Goal: Complete application form

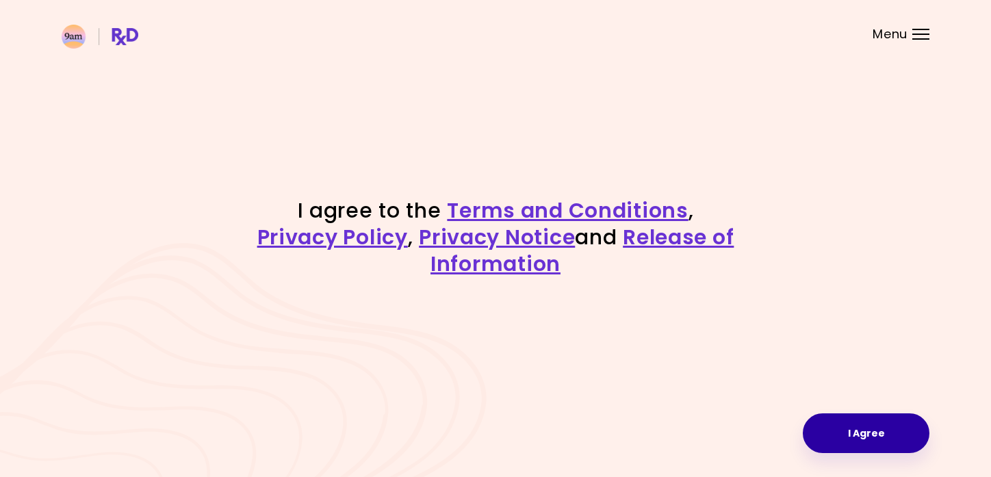
click at [854, 445] on button "I Agree" at bounding box center [865, 433] width 127 height 40
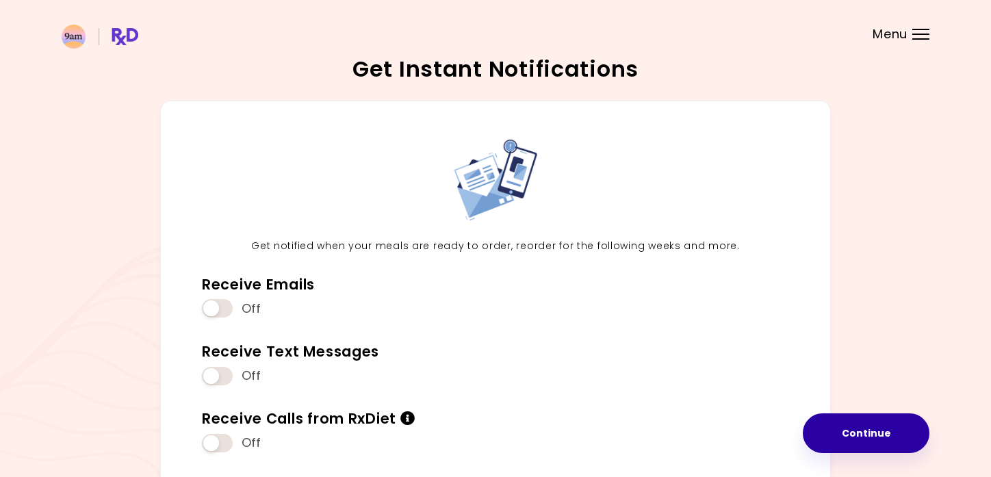
click at [859, 436] on button "Continue" at bounding box center [865, 433] width 127 height 40
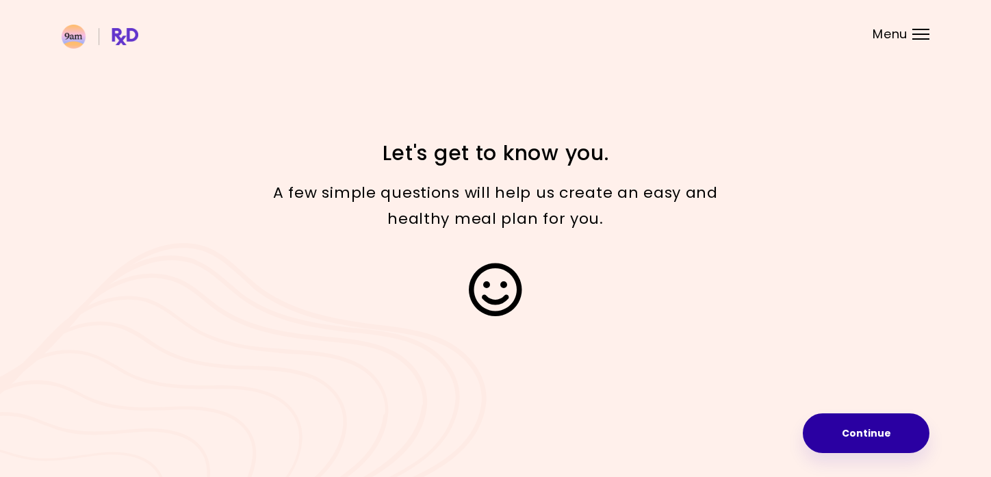
click at [853, 428] on button "Continue" at bounding box center [865, 433] width 127 height 40
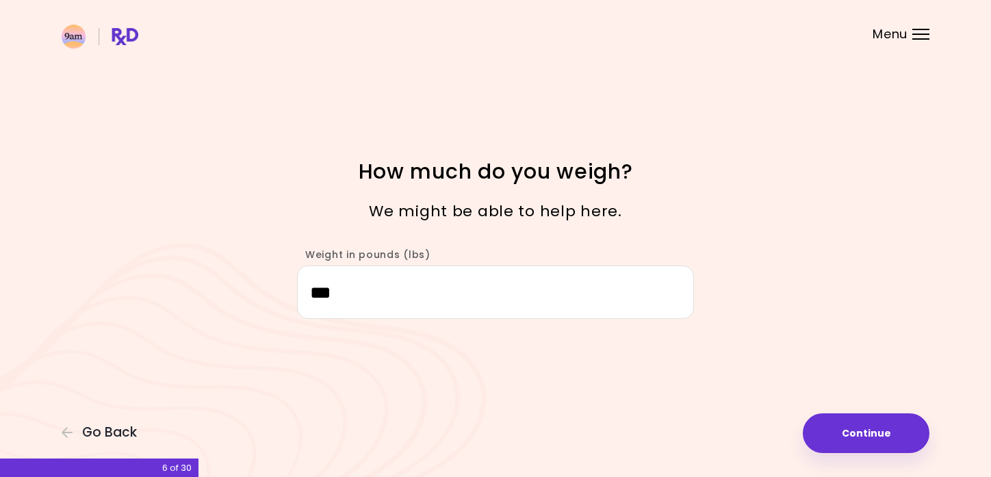
drag, startPoint x: 398, startPoint y: 295, endPoint x: 295, endPoint y: 281, distance: 104.2
click at [295, 281] on div "Weight in pounds (lbs) ***" at bounding box center [495, 277] width 410 height 84
type input "***"
click at [848, 441] on button "Continue" at bounding box center [865, 433] width 127 height 40
select select "****"
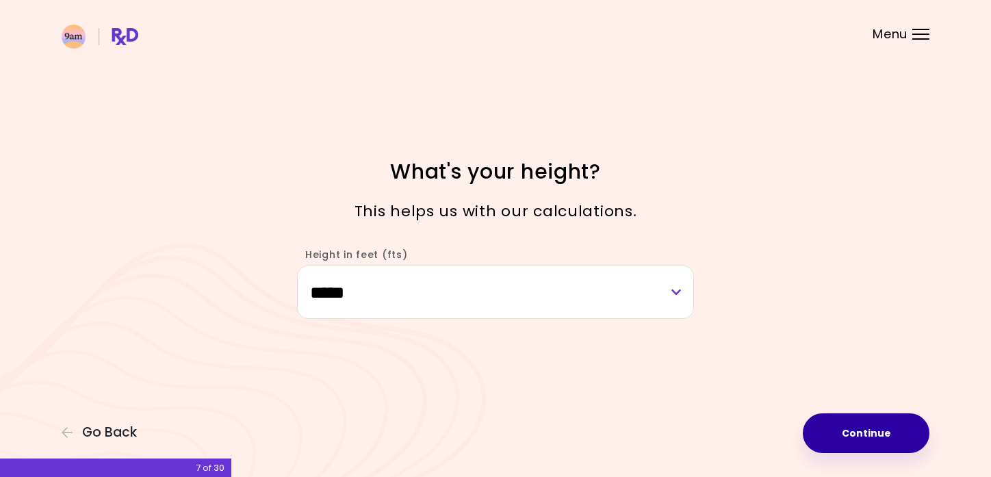
click at [891, 426] on button "Continue" at bounding box center [865, 433] width 127 height 40
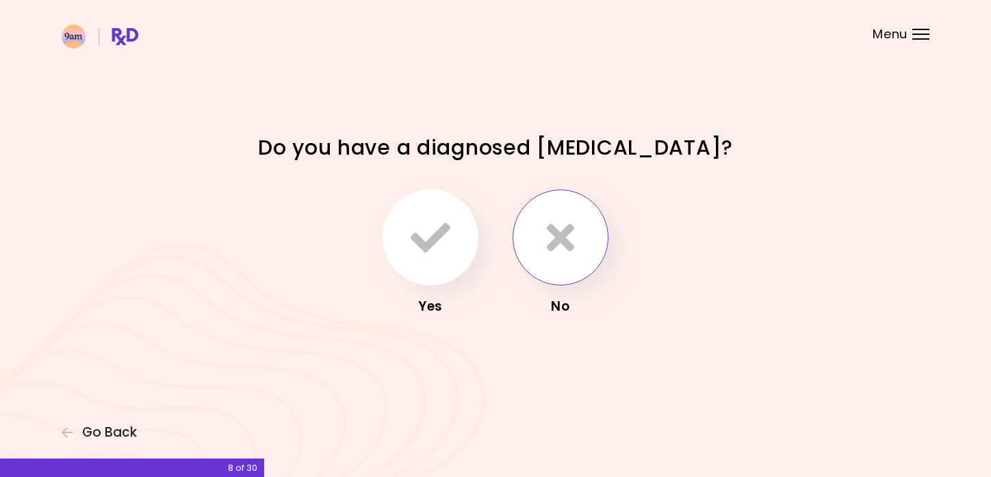
click at [555, 230] on icon "button" at bounding box center [560, 238] width 27 height 40
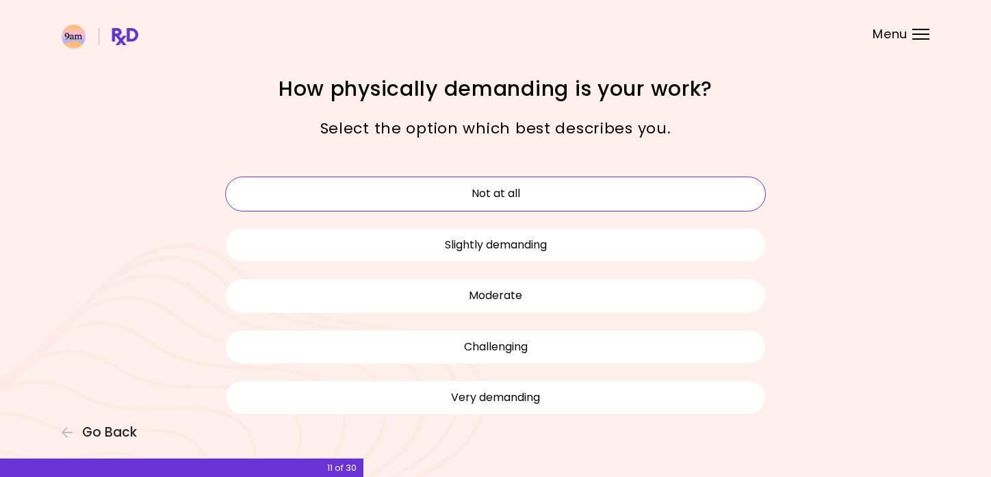
click at [524, 198] on button "Not at all" at bounding box center [495, 194] width 540 height 34
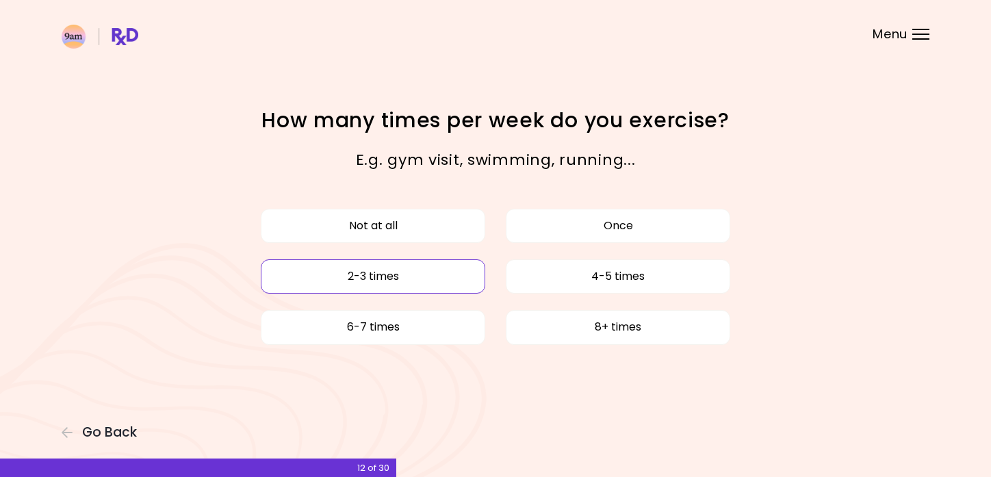
click at [404, 271] on button "2-3 times" at bounding box center [373, 276] width 224 height 34
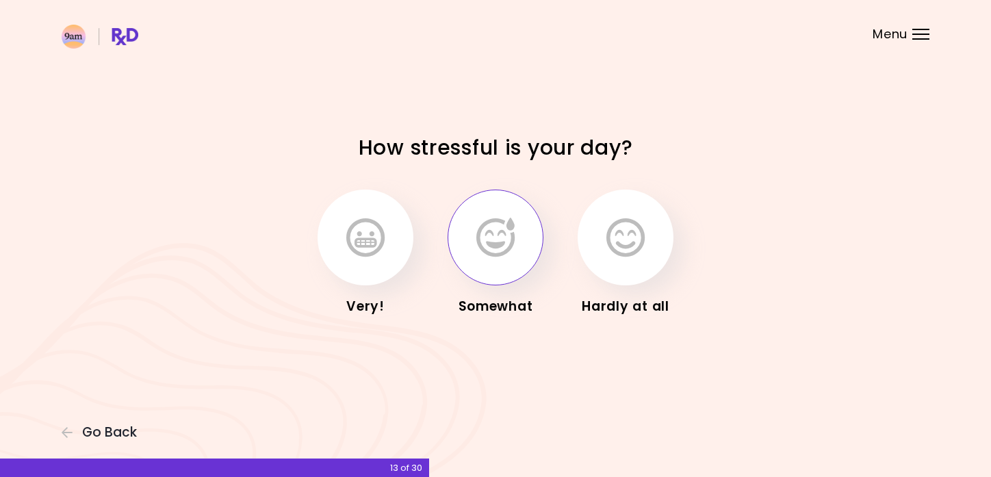
click at [501, 249] on icon "button" at bounding box center [495, 238] width 38 height 40
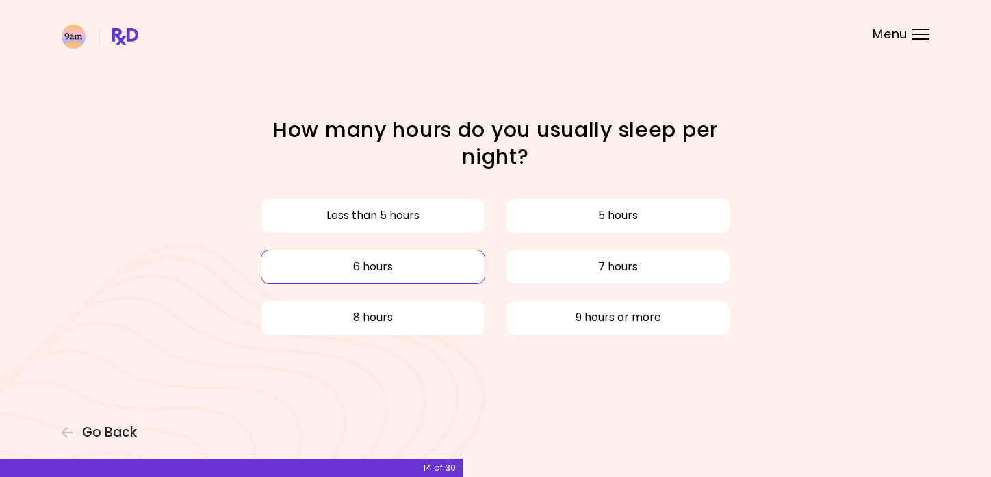
click at [456, 261] on button "6 hours" at bounding box center [373, 267] width 224 height 34
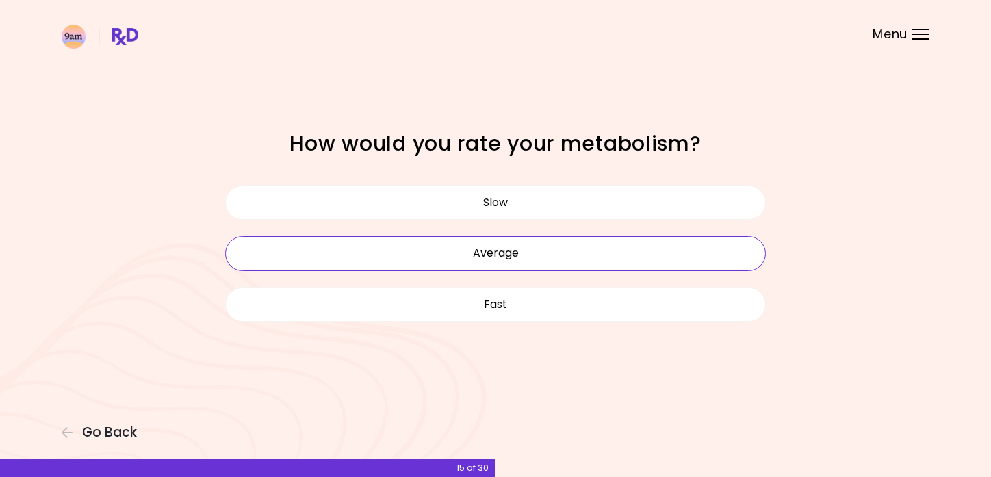
click at [497, 257] on button "Average" at bounding box center [495, 253] width 540 height 34
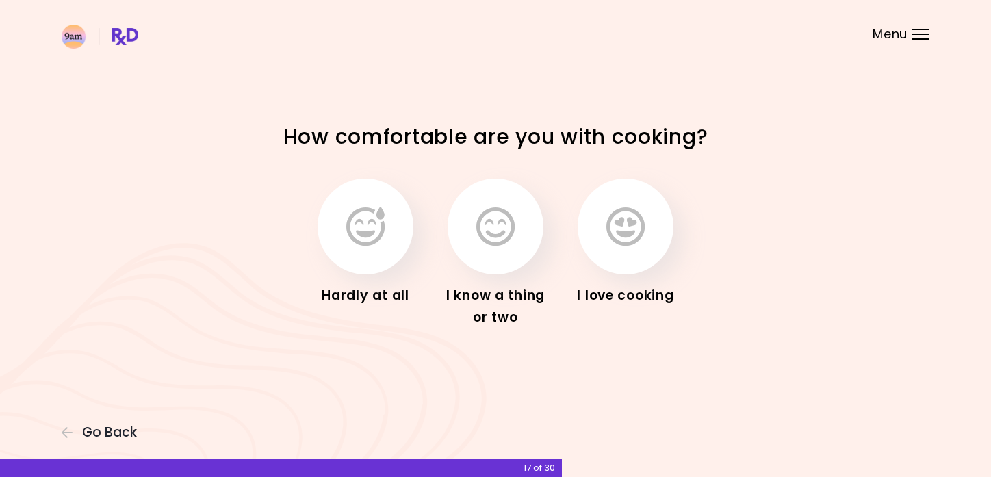
click at [511, 257] on button "button" at bounding box center [495, 227] width 96 height 96
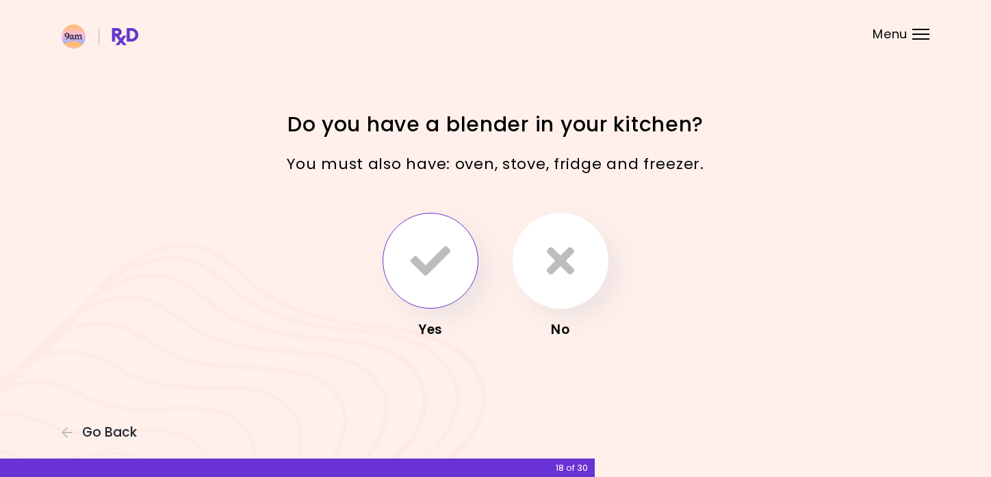
click at [415, 257] on icon "button" at bounding box center [430, 261] width 40 height 40
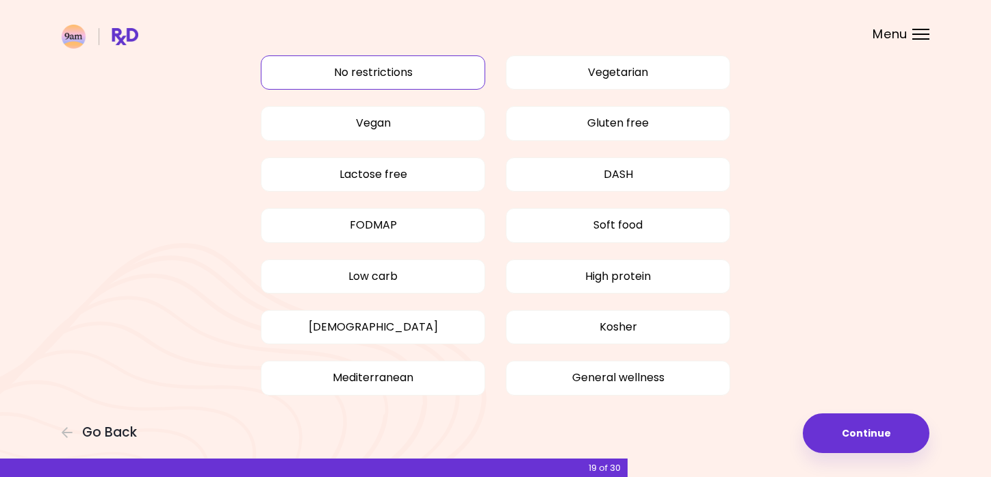
scroll to position [77, 0]
click at [544, 371] on button "General wellness" at bounding box center [618, 376] width 224 height 34
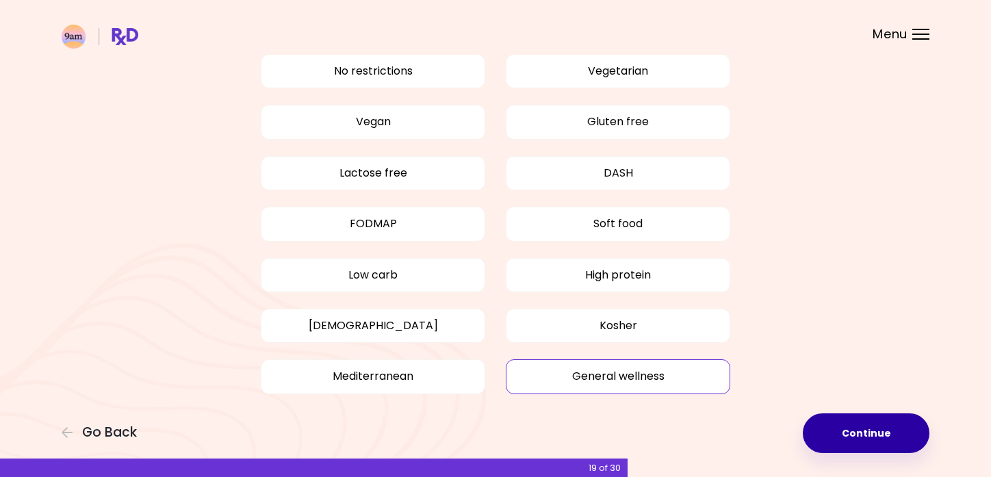
click at [878, 435] on button "Continue" at bounding box center [865, 433] width 127 height 40
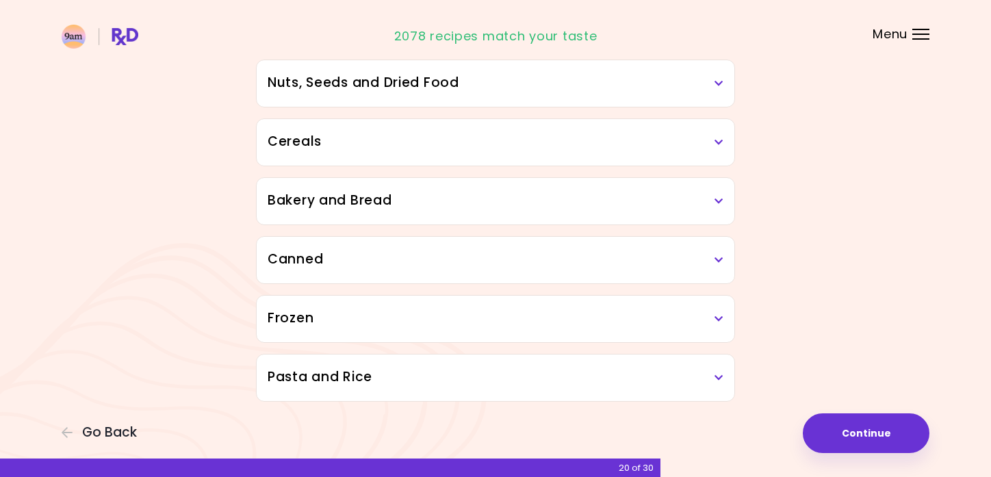
scroll to position [730, 0]
click at [856, 432] on button "Continue" at bounding box center [865, 433] width 127 height 40
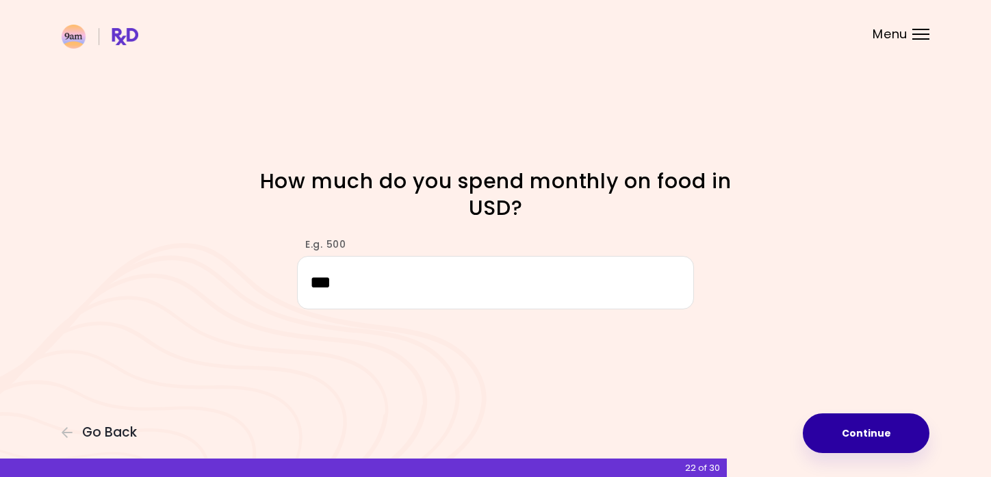
type input "***"
click at [860, 429] on button "Continue" at bounding box center [865, 433] width 127 height 40
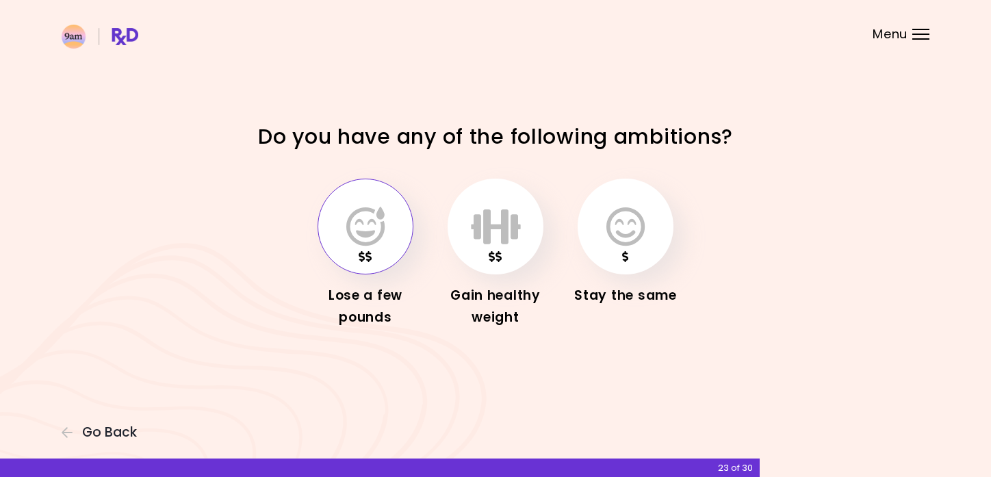
click at [378, 235] on icon "button" at bounding box center [365, 227] width 38 height 40
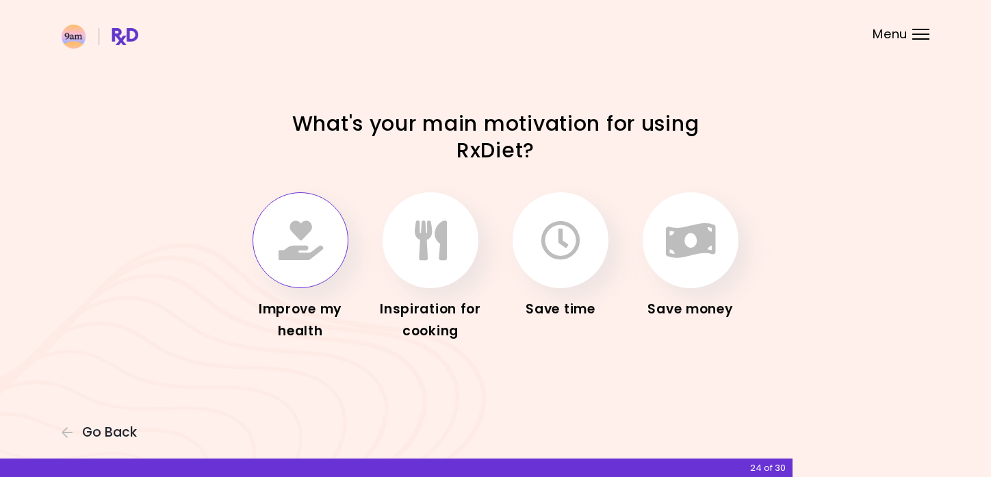
click at [296, 252] on icon "button" at bounding box center [300, 240] width 44 height 40
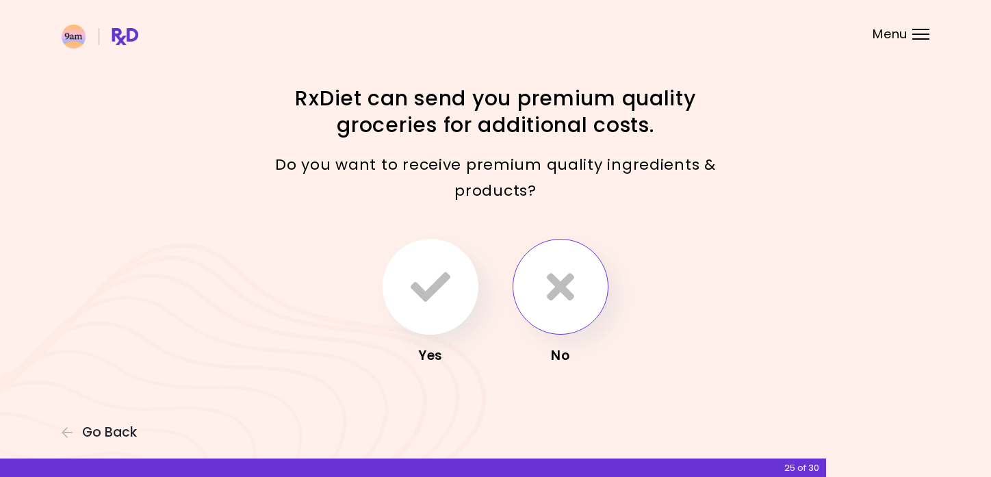
click at [572, 298] on icon "button" at bounding box center [560, 287] width 27 height 40
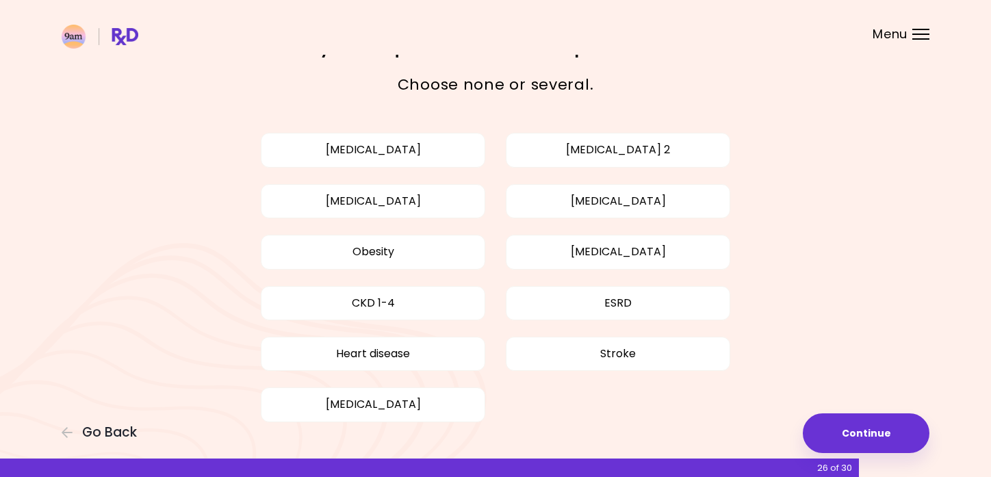
scroll to position [49, 0]
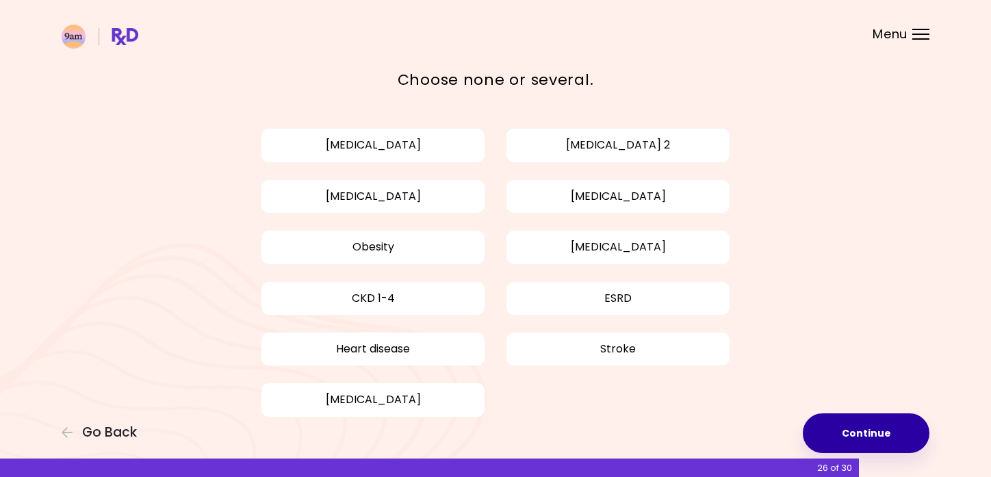
click at [874, 432] on button "Continue" at bounding box center [865, 433] width 127 height 40
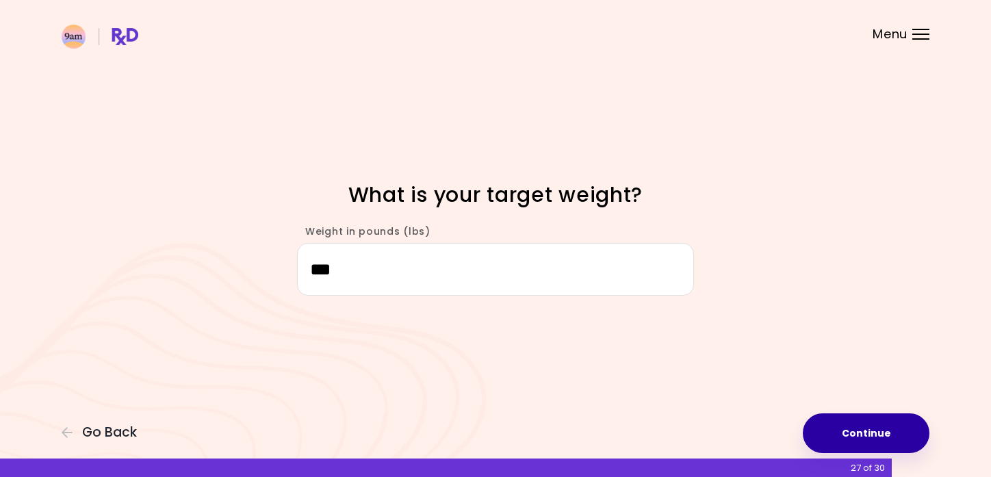
type input "***"
click at [847, 431] on button "Continue" at bounding box center [865, 433] width 127 height 40
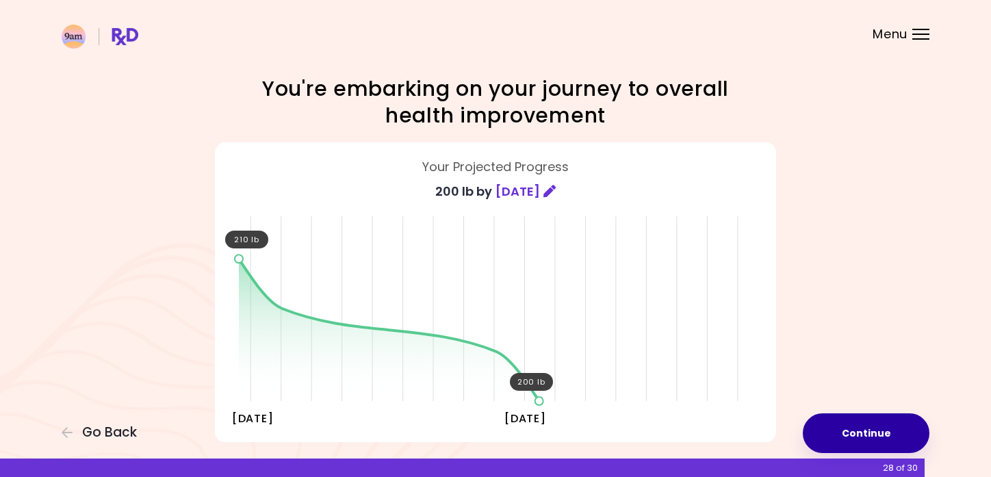
click at [867, 434] on button "Continue" at bounding box center [865, 433] width 127 height 40
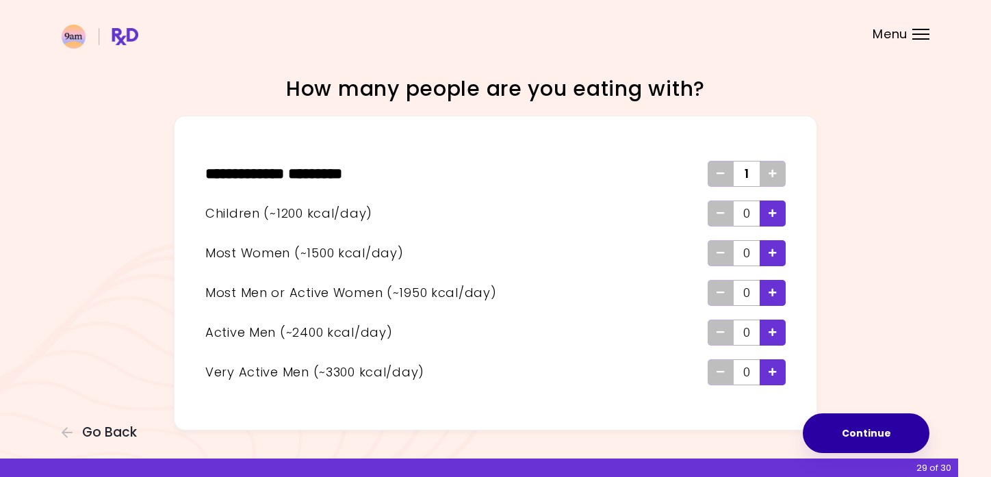
click at [868, 436] on button "Continue" at bounding box center [865, 433] width 127 height 40
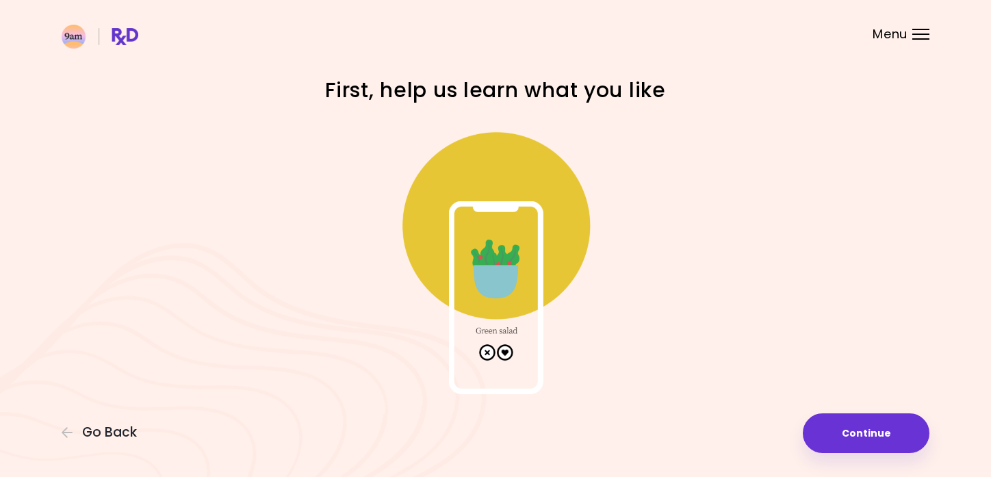
click at [486, 352] on img at bounding box center [495, 257] width 274 height 274
click at [487, 352] on img at bounding box center [495, 257] width 274 height 274
click at [867, 430] on button "Continue" at bounding box center [865, 433] width 127 height 40
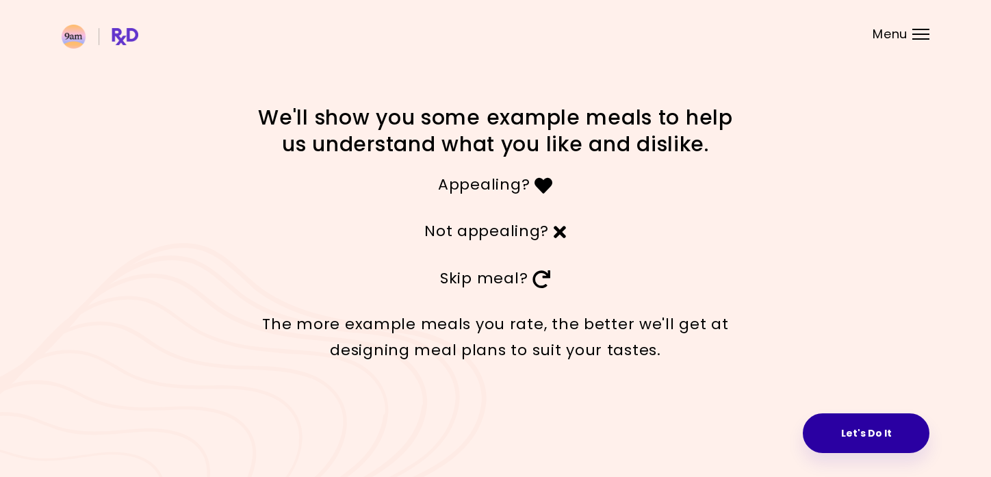
click at [852, 439] on button "Let's Do It" at bounding box center [865, 433] width 127 height 40
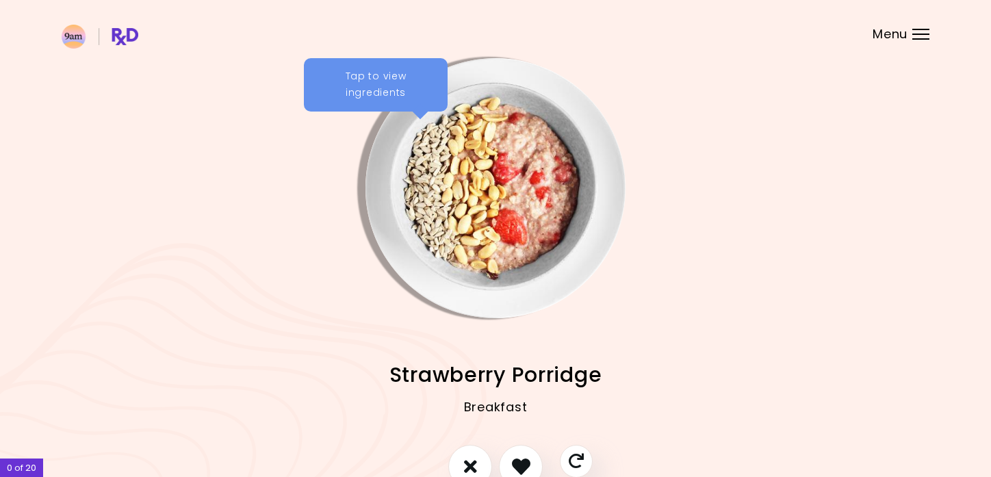
click at [586, 405] on div "Breakfast" at bounding box center [495, 417] width 867 height 55
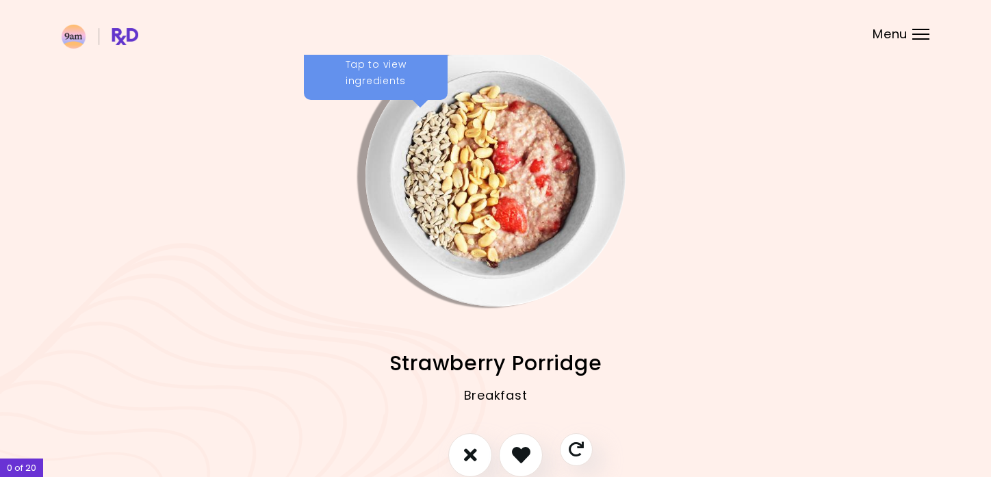
scroll to position [13, 0]
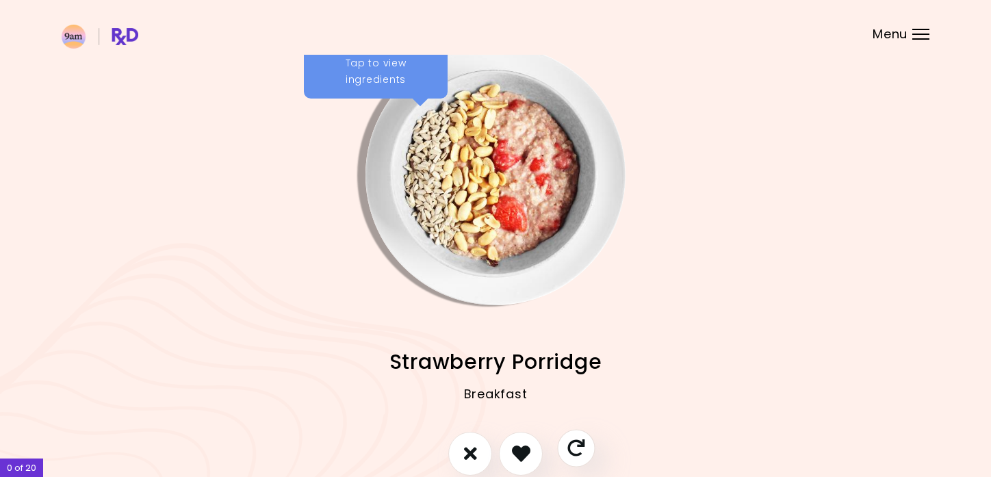
click at [573, 447] on icon "Skip" at bounding box center [575, 447] width 17 height 17
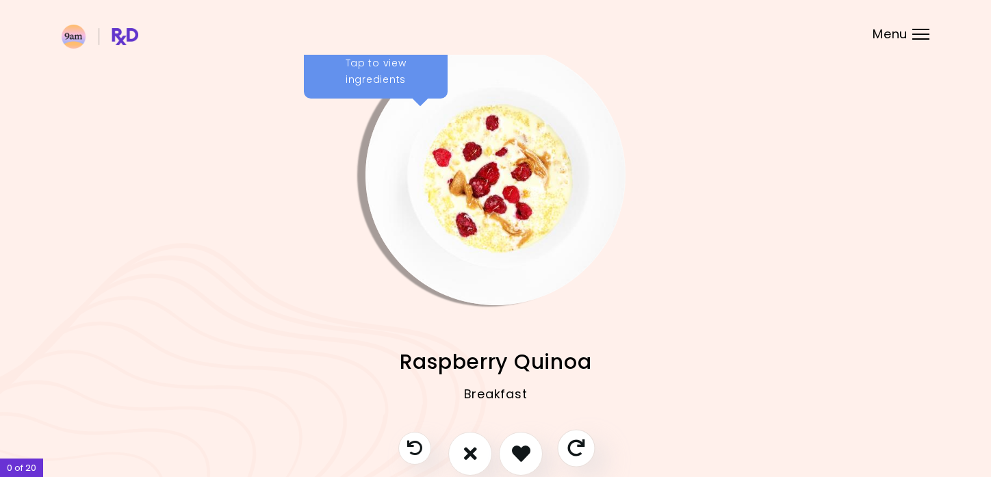
click at [573, 447] on icon "Skip" at bounding box center [575, 447] width 17 height 17
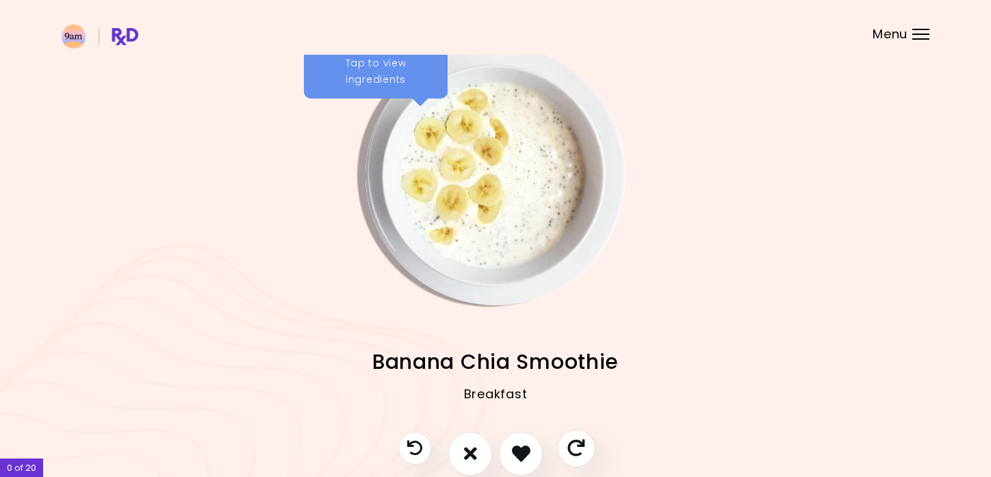
click at [573, 447] on icon "Skip" at bounding box center [575, 447] width 17 height 17
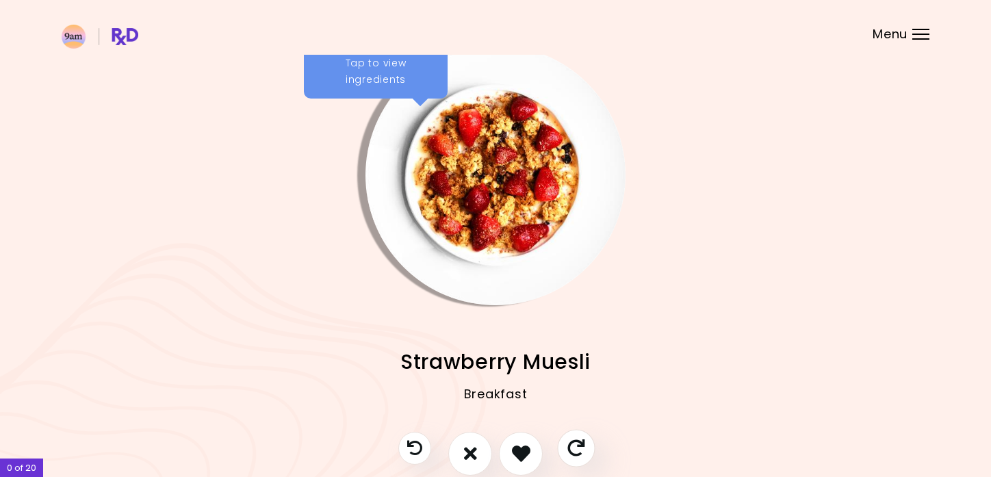
click at [573, 447] on icon "Skip" at bounding box center [575, 447] width 17 height 17
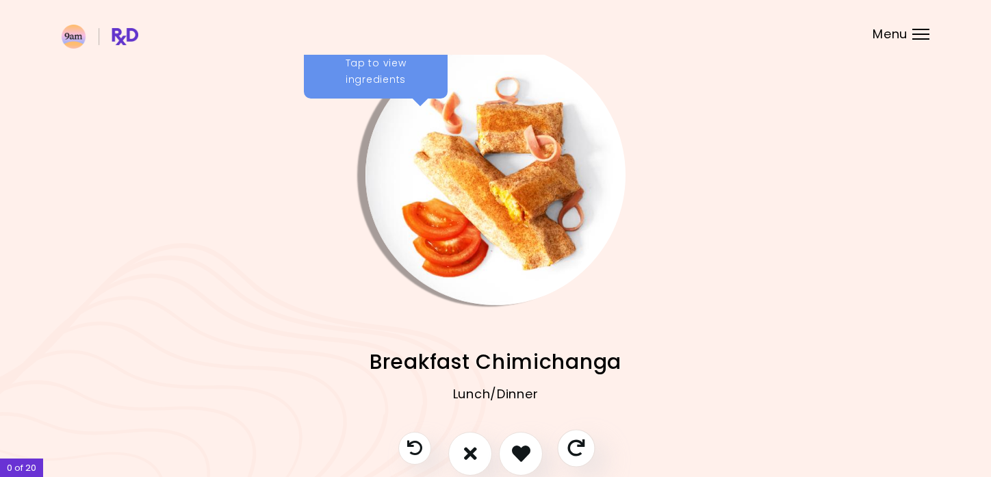
click at [573, 447] on icon "Skip" at bounding box center [575, 447] width 17 height 17
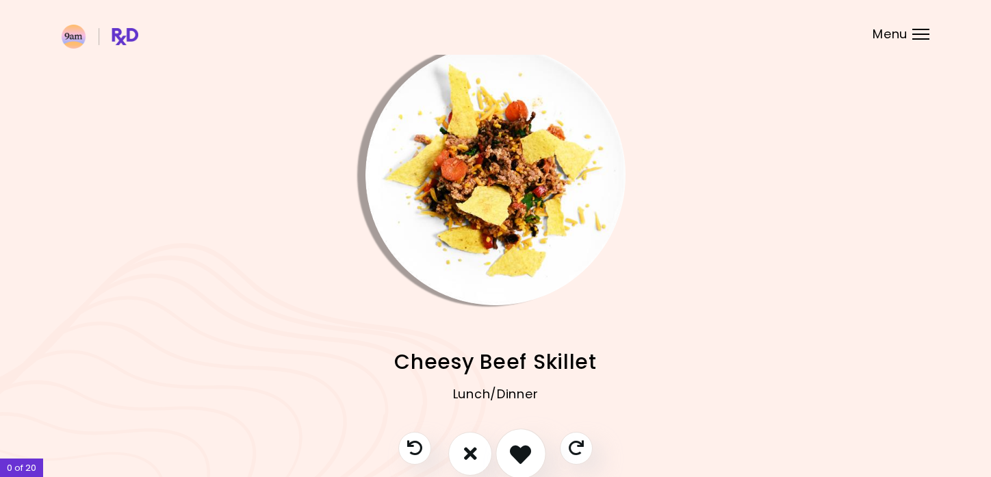
click at [527, 452] on icon "I like this recipe" at bounding box center [520, 453] width 21 height 21
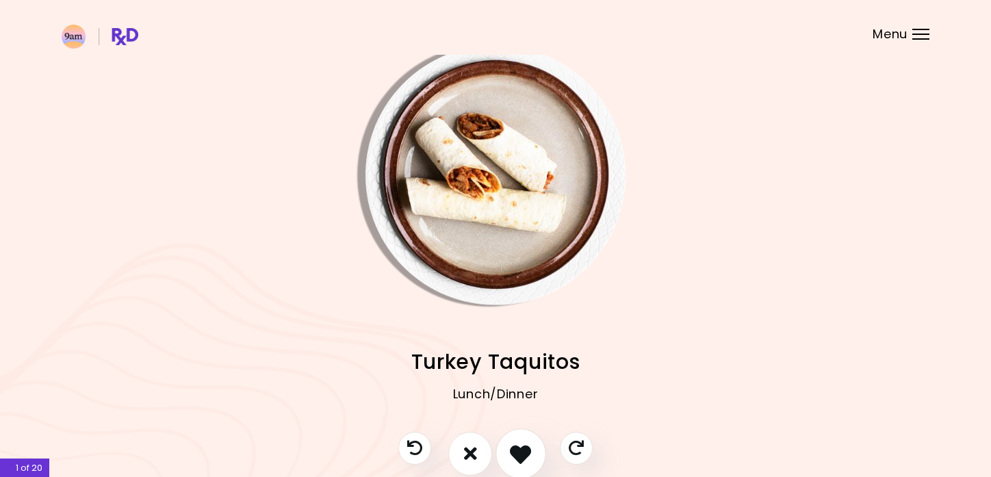
click at [518, 460] on icon "I like this recipe" at bounding box center [520, 453] width 21 height 21
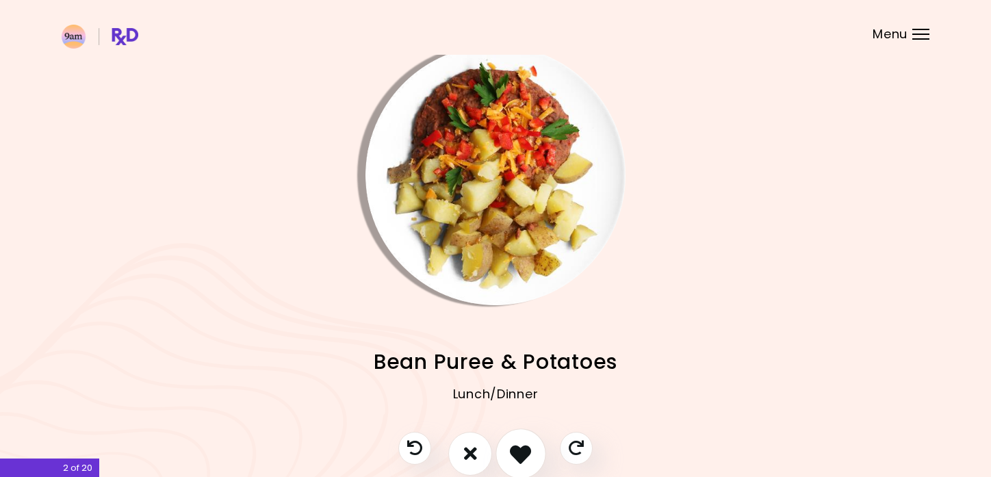
click at [518, 460] on icon "I like this recipe" at bounding box center [520, 453] width 21 height 21
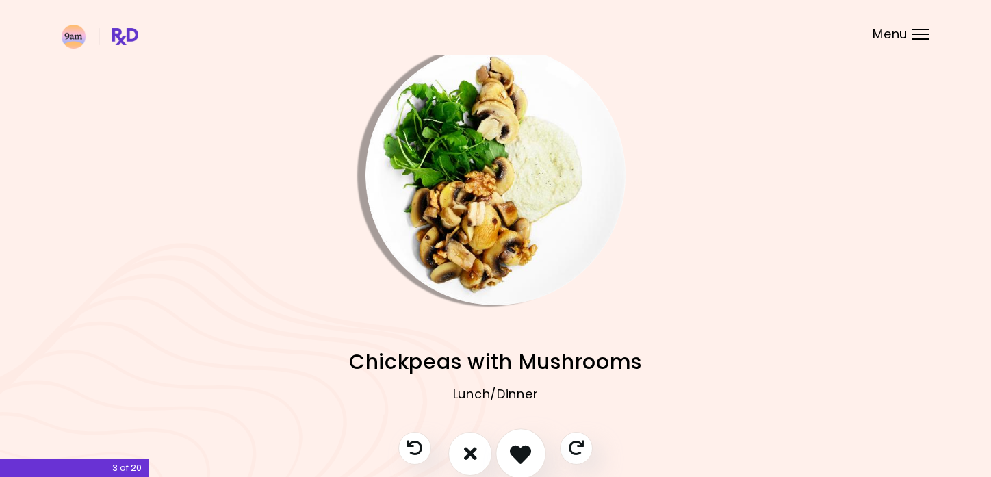
click at [518, 460] on icon "I like this recipe" at bounding box center [520, 453] width 21 height 21
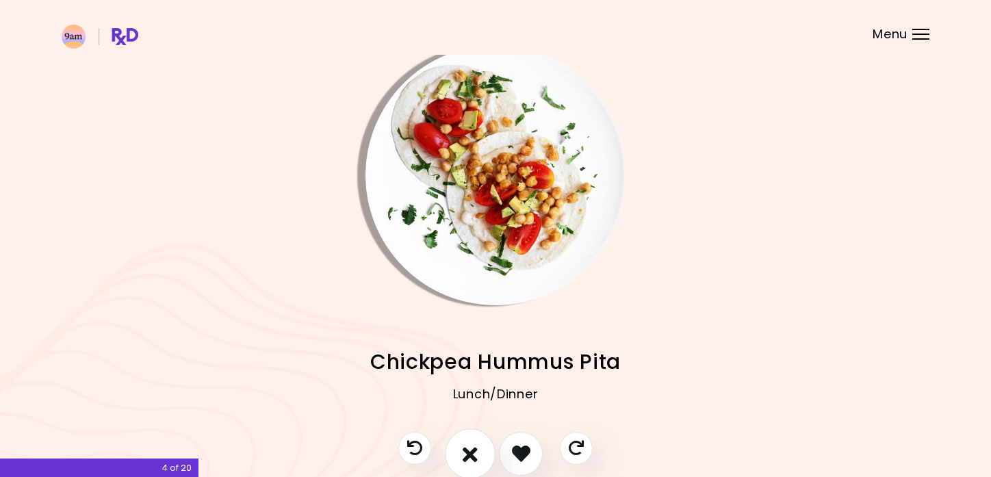
click at [467, 461] on icon "I don't like this recipe" at bounding box center [469, 453] width 15 height 21
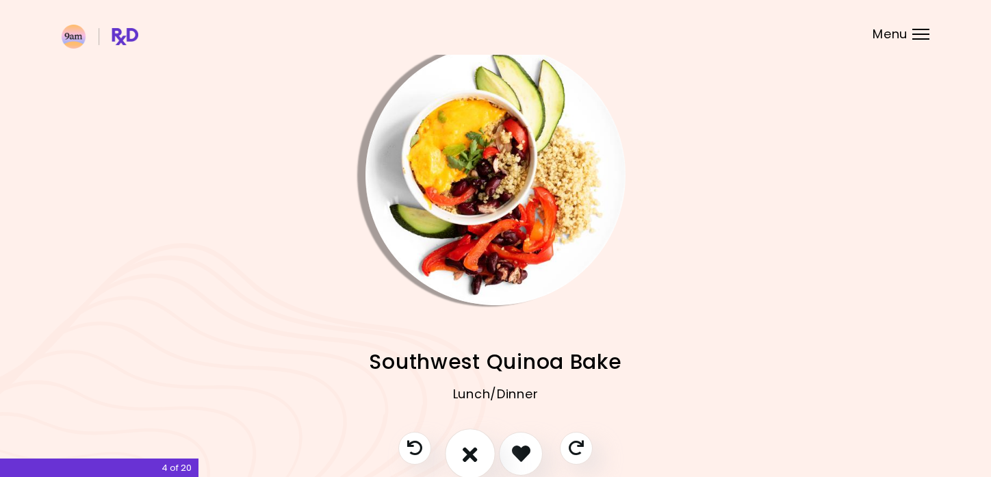
click at [467, 461] on icon "I don't like this recipe" at bounding box center [469, 453] width 15 height 21
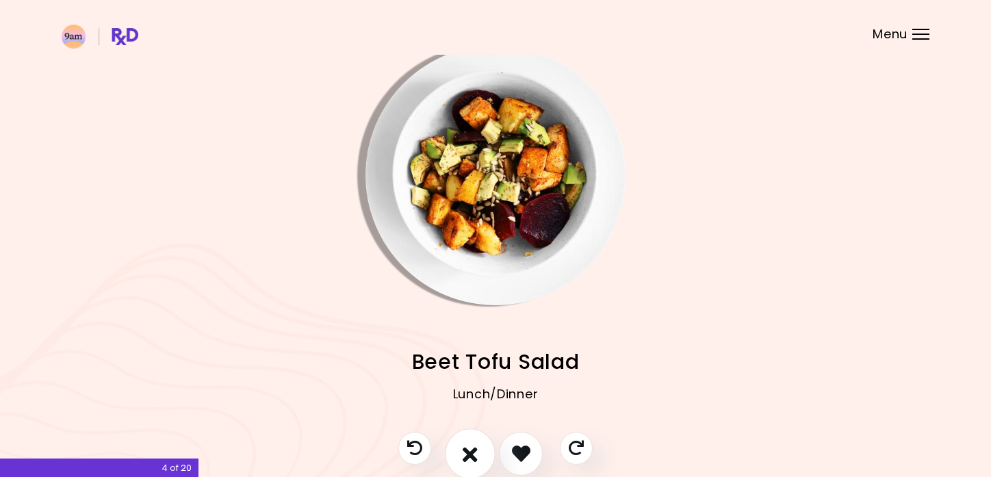
click at [467, 461] on icon "I don't like this recipe" at bounding box center [469, 453] width 15 height 21
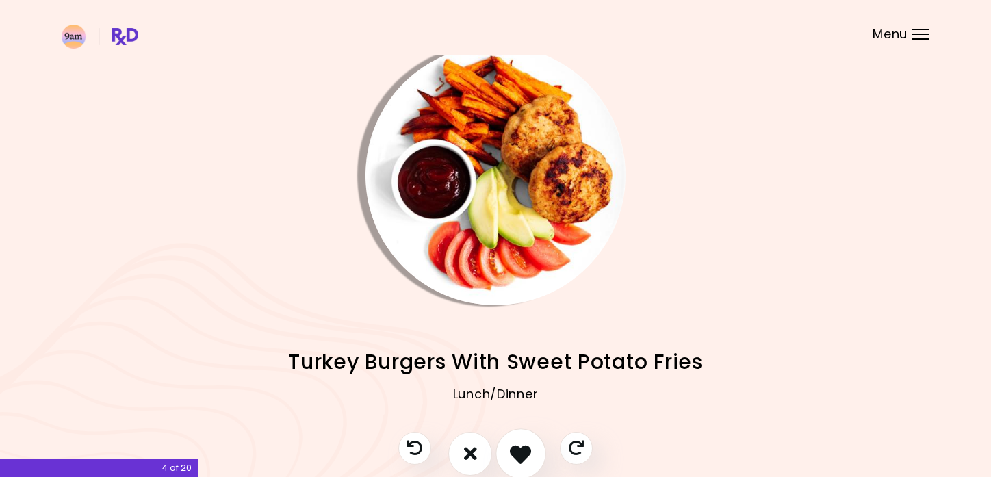
click at [521, 464] on button "I like this recipe" at bounding box center [520, 453] width 51 height 51
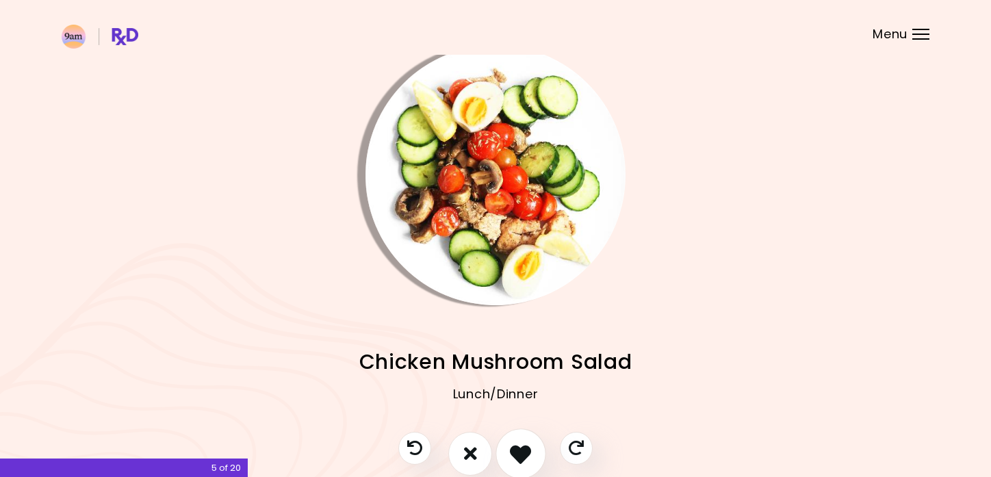
click at [521, 464] on button "I like this recipe" at bounding box center [520, 453] width 51 height 51
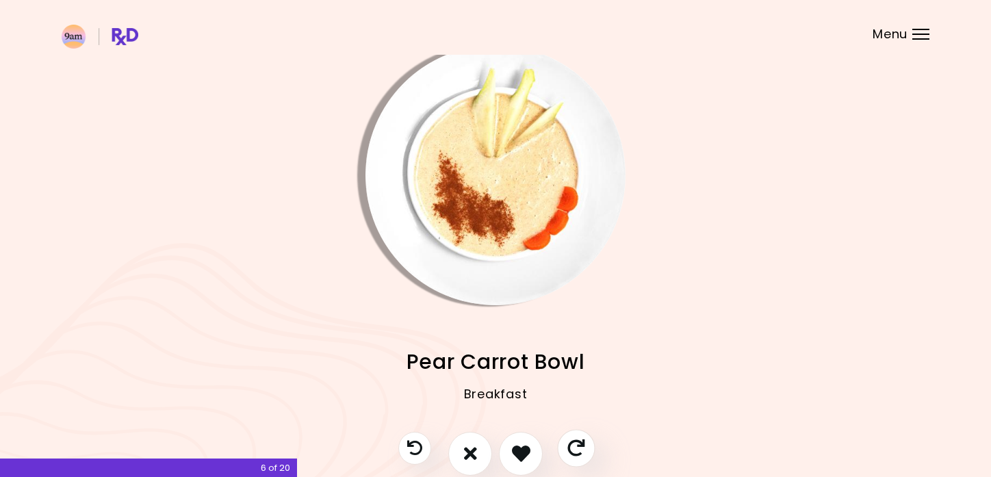
click at [580, 443] on icon "Skip" at bounding box center [575, 447] width 17 height 17
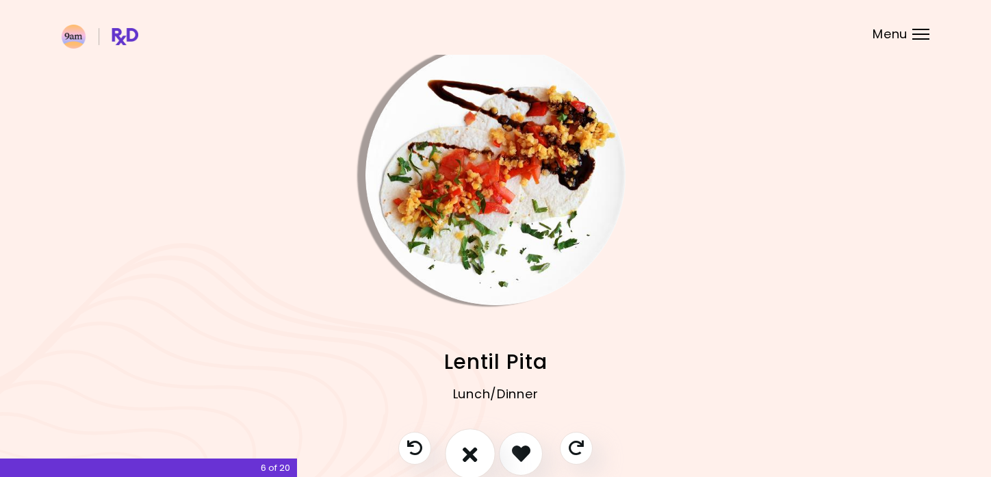
click at [478, 457] on icon "I don't like this recipe" at bounding box center [469, 453] width 15 height 21
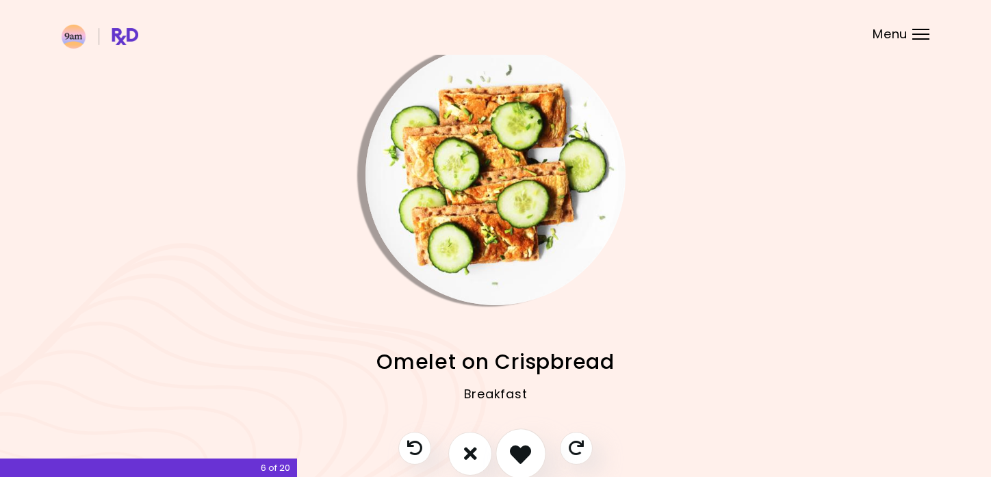
click at [528, 462] on icon "I like this recipe" at bounding box center [520, 453] width 21 height 21
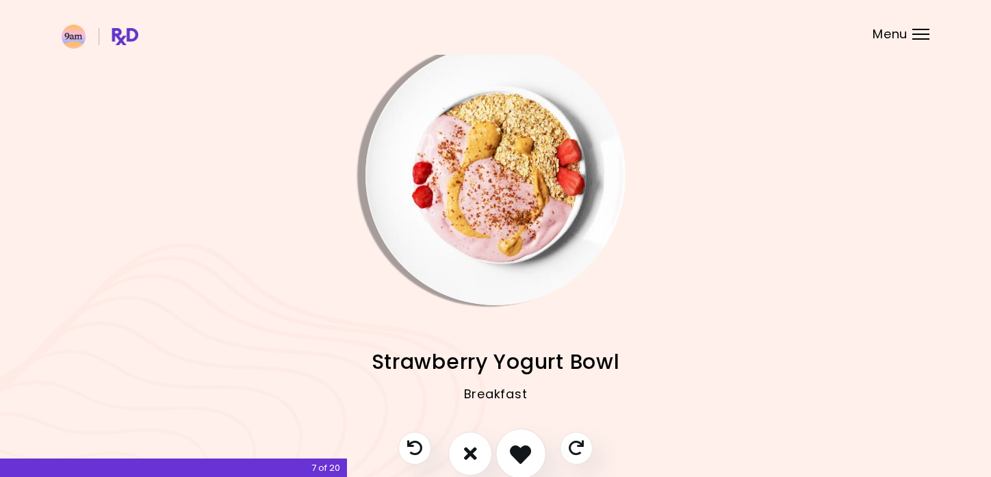
click at [521, 449] on icon "I like this recipe" at bounding box center [520, 453] width 21 height 21
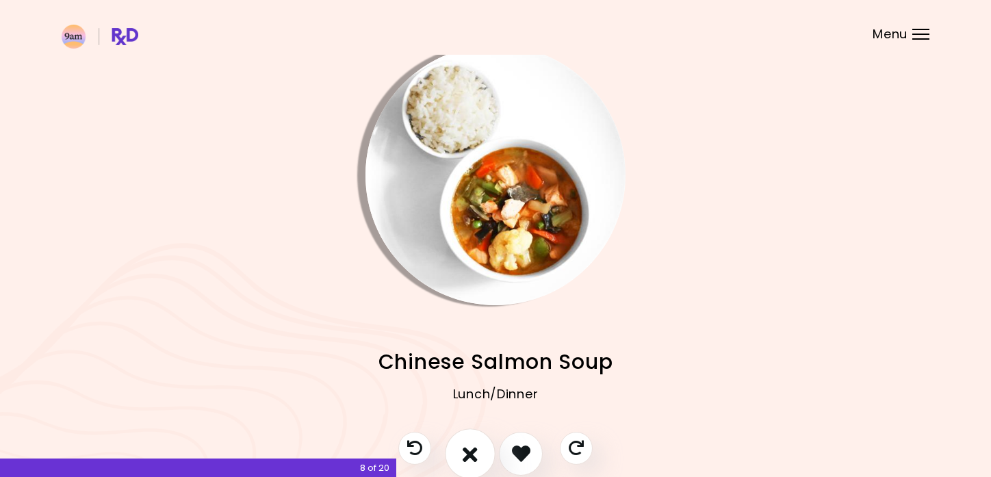
click at [472, 453] on icon "I don't like this recipe" at bounding box center [469, 453] width 15 height 21
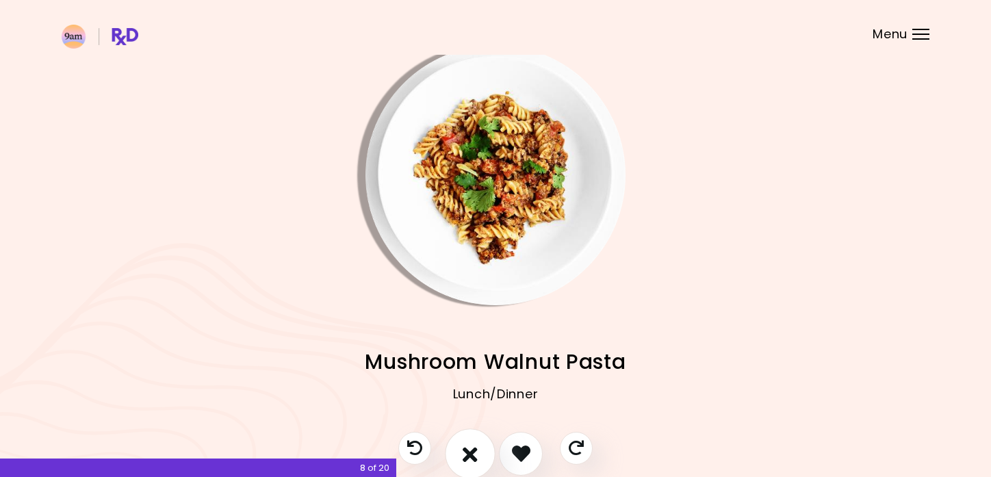
click at [452, 460] on button "I don't like this recipe" at bounding box center [470, 453] width 51 height 51
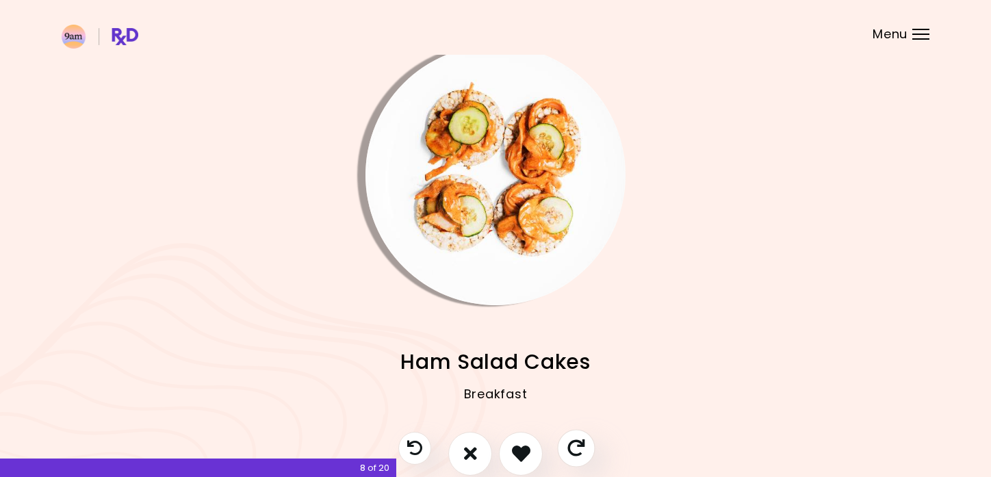
click at [579, 451] on icon "Skip" at bounding box center [575, 447] width 17 height 17
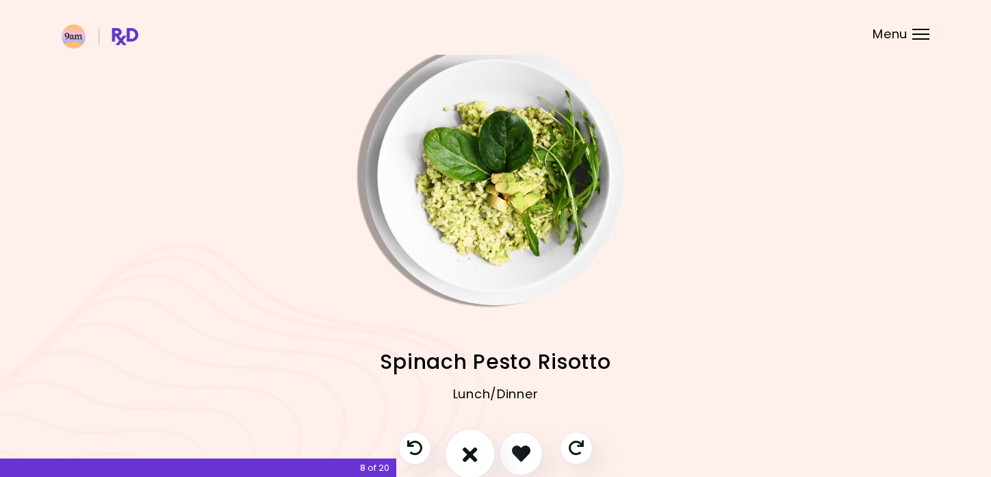
click at [480, 453] on button "I don't like this recipe" at bounding box center [470, 453] width 51 height 51
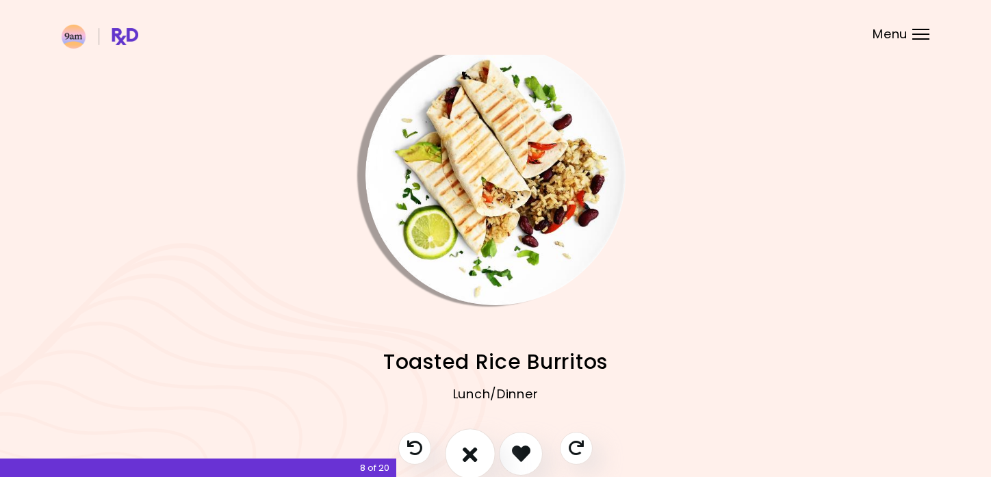
click at [480, 453] on button "I don't like this recipe" at bounding box center [470, 453] width 51 height 51
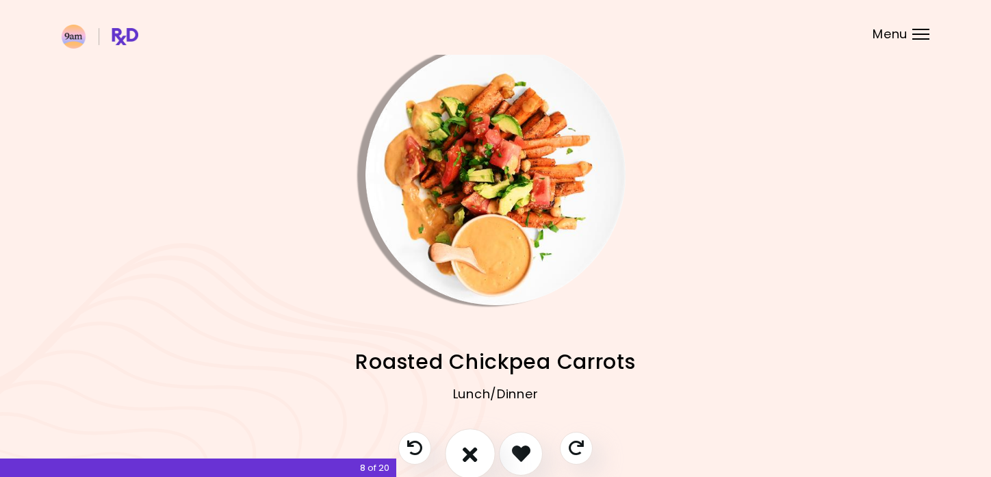
click at [480, 453] on button "I don't like this recipe" at bounding box center [470, 453] width 51 height 51
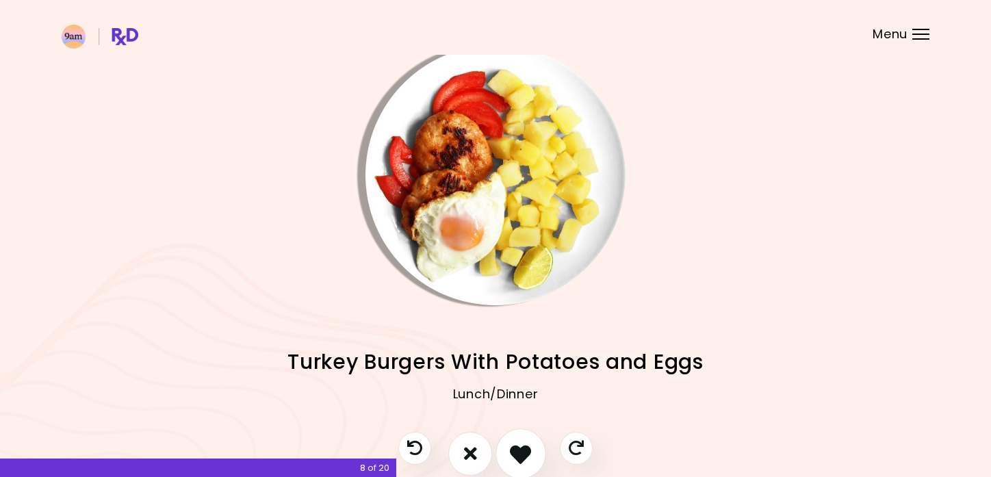
click at [518, 462] on icon "I like this recipe" at bounding box center [520, 453] width 21 height 21
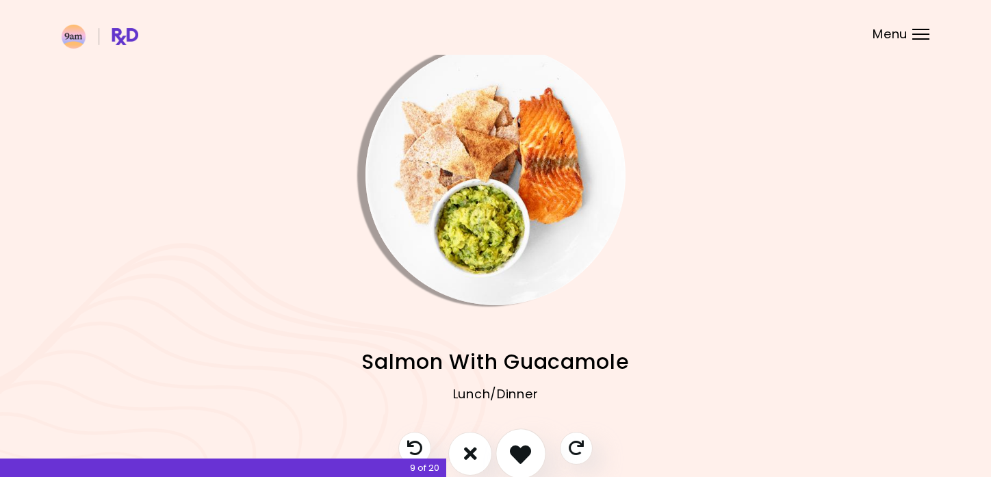
click at [518, 462] on icon "I like this recipe" at bounding box center [520, 453] width 21 height 21
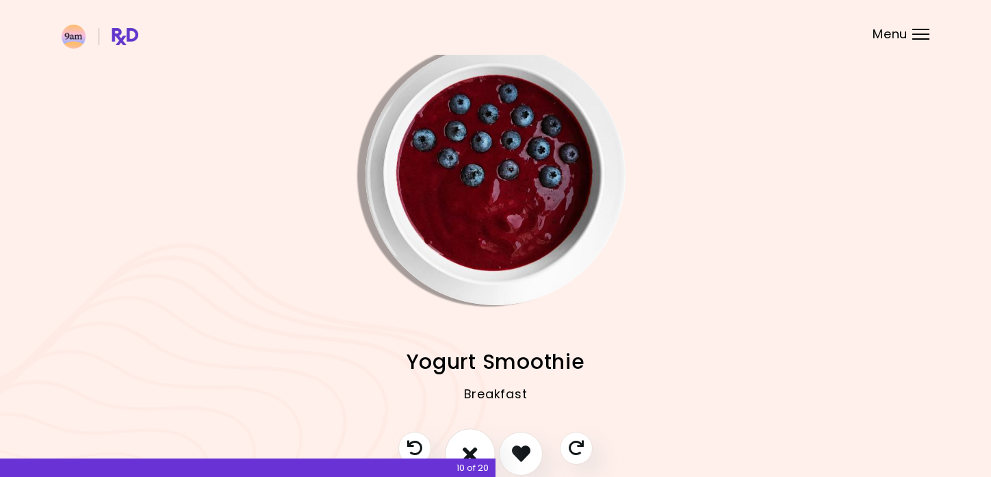
click at [471, 447] on icon "I don't like this recipe" at bounding box center [469, 453] width 15 height 21
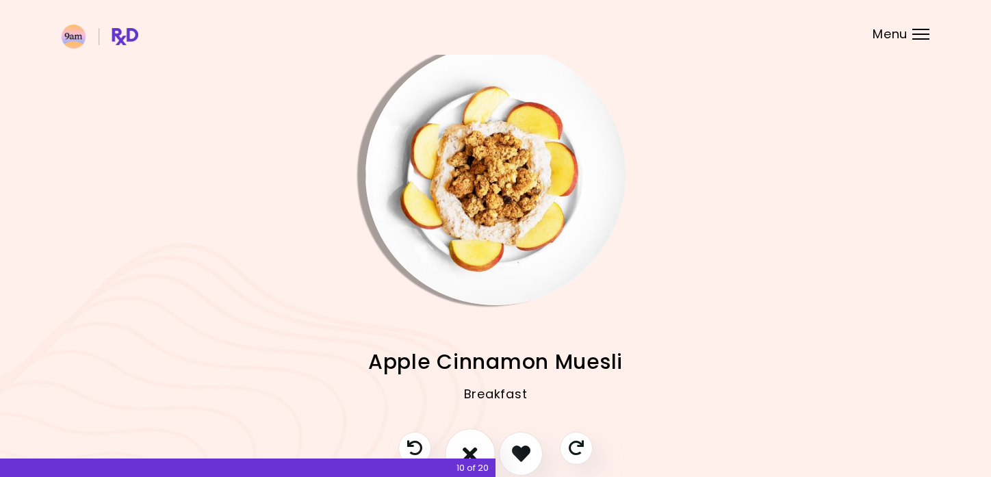
click at [471, 447] on icon "I don't like this recipe" at bounding box center [469, 453] width 15 height 21
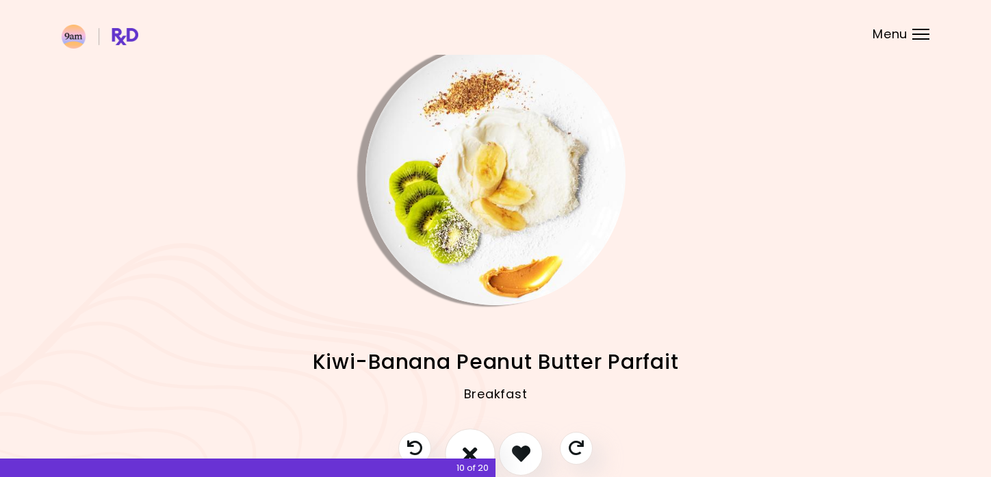
click at [471, 447] on icon "I don't like this recipe" at bounding box center [469, 453] width 15 height 21
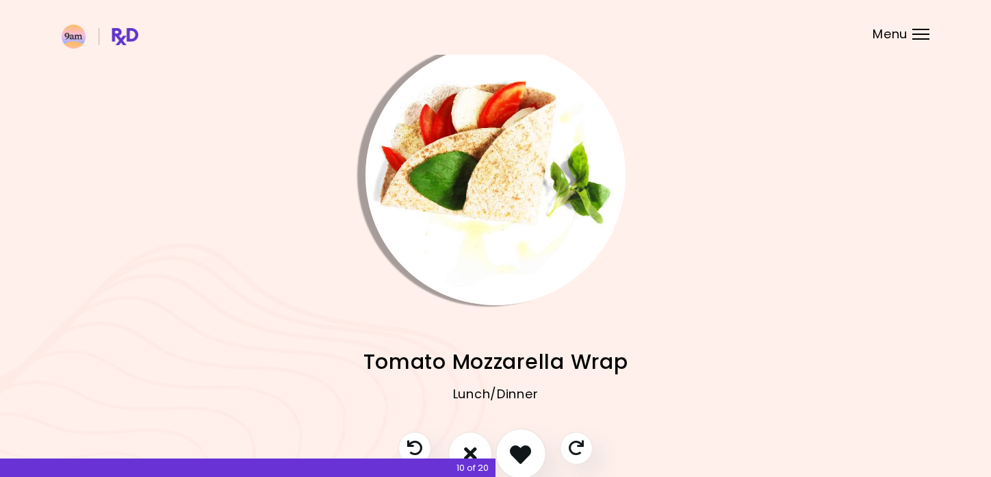
click at [513, 449] on icon "I like this recipe" at bounding box center [520, 453] width 21 height 21
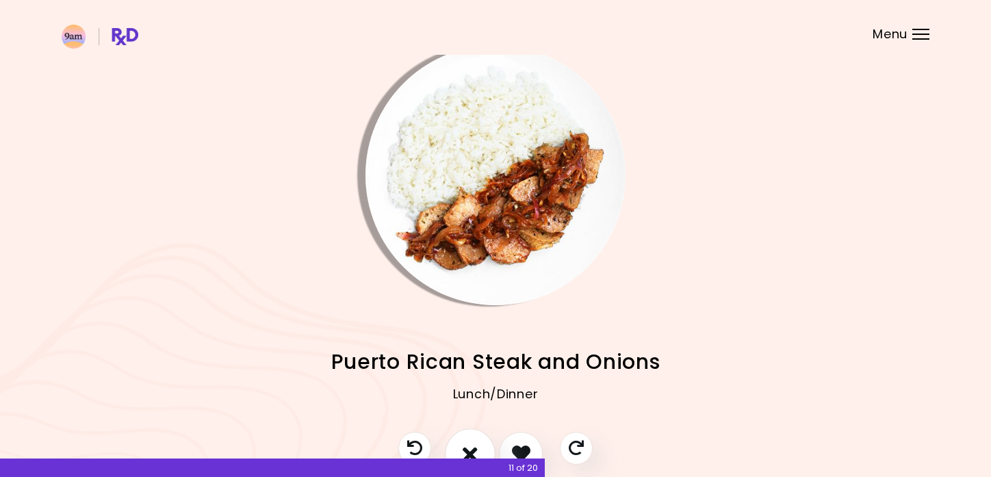
click at [467, 445] on icon "I don't like this recipe" at bounding box center [469, 453] width 15 height 21
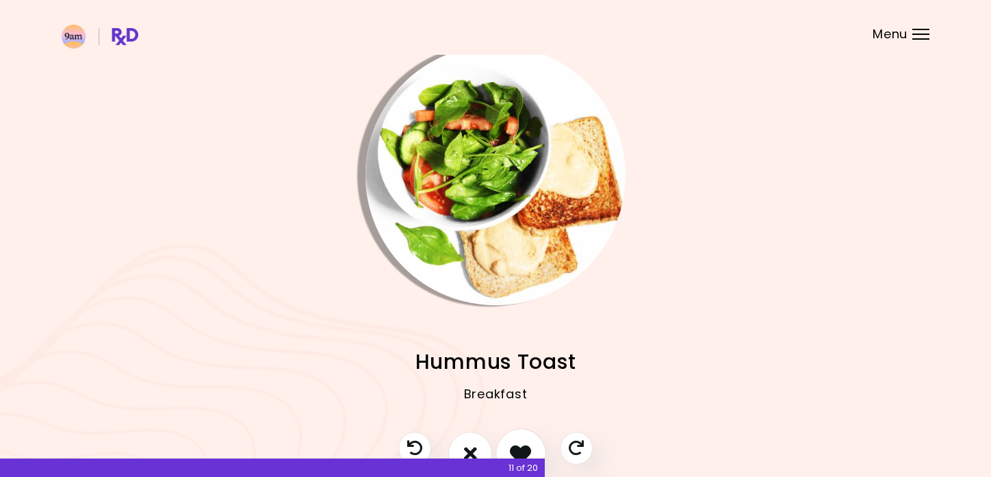
click at [517, 447] on icon "I like this recipe" at bounding box center [520, 453] width 21 height 21
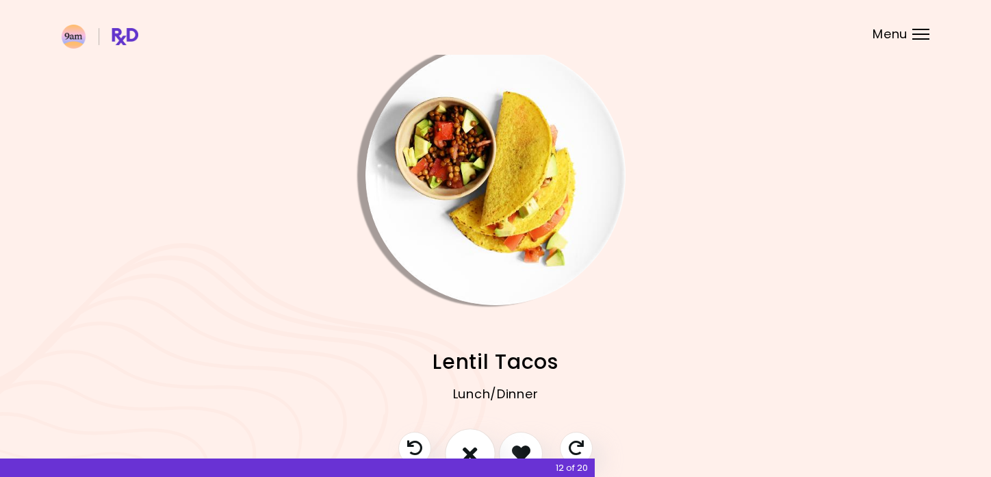
click at [471, 443] on icon "I don't like this recipe" at bounding box center [469, 453] width 15 height 21
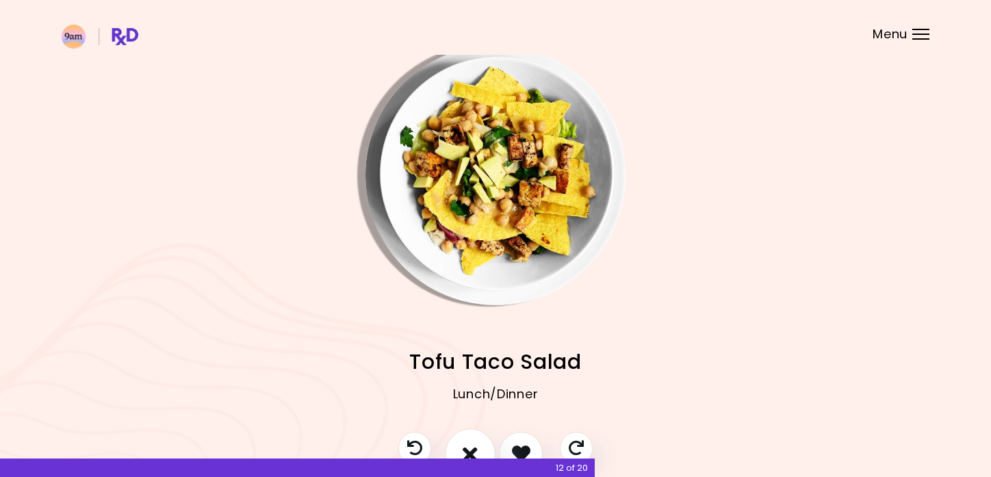
click at [471, 443] on icon "I don't like this recipe" at bounding box center [469, 453] width 15 height 21
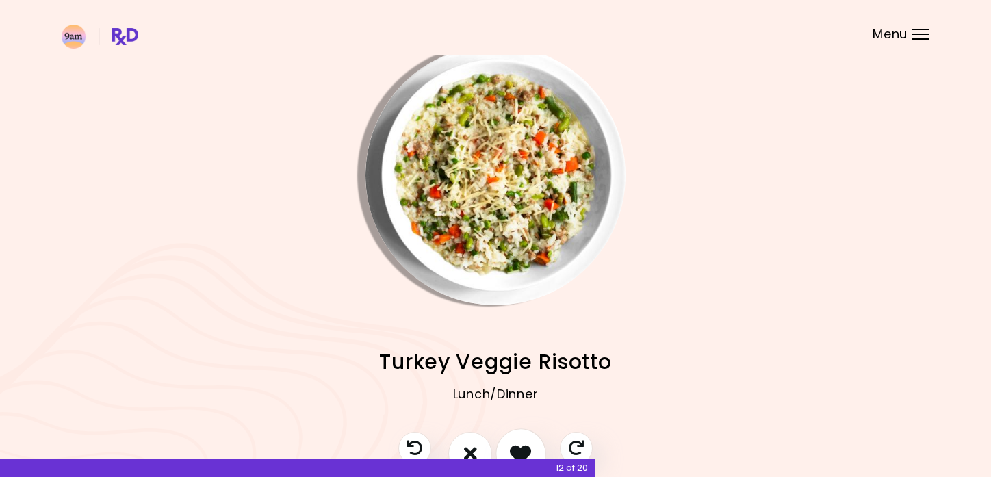
click at [526, 444] on icon "I like this recipe" at bounding box center [520, 453] width 21 height 21
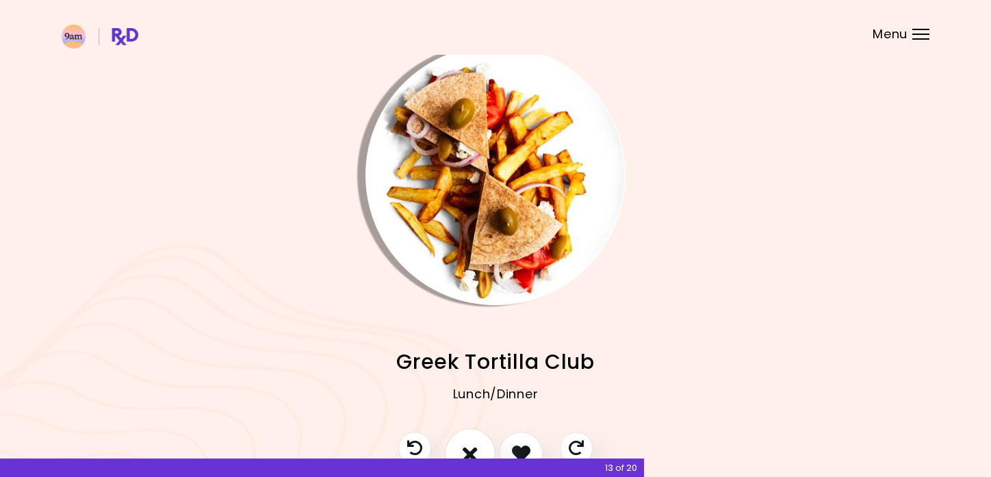
click at [465, 443] on icon "I don't like this recipe" at bounding box center [469, 453] width 15 height 21
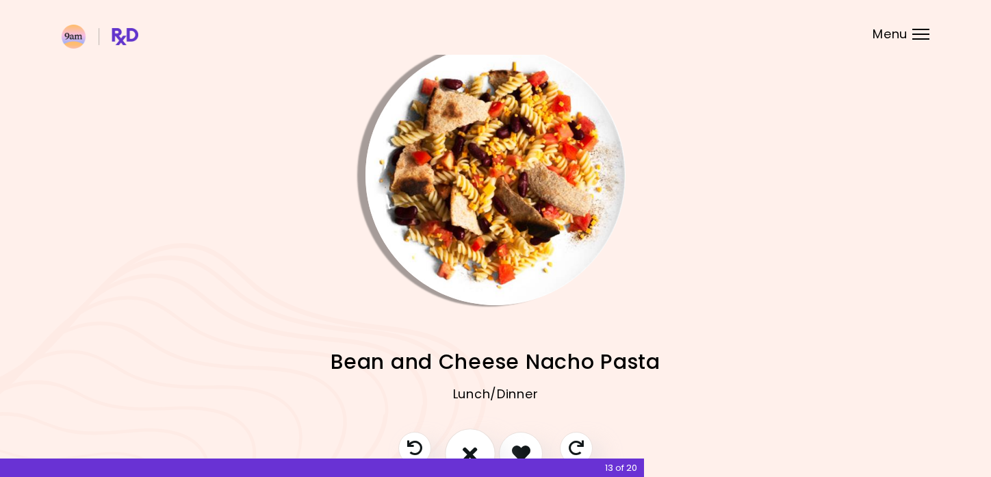
click at [464, 453] on icon "I don't like this recipe" at bounding box center [469, 453] width 15 height 21
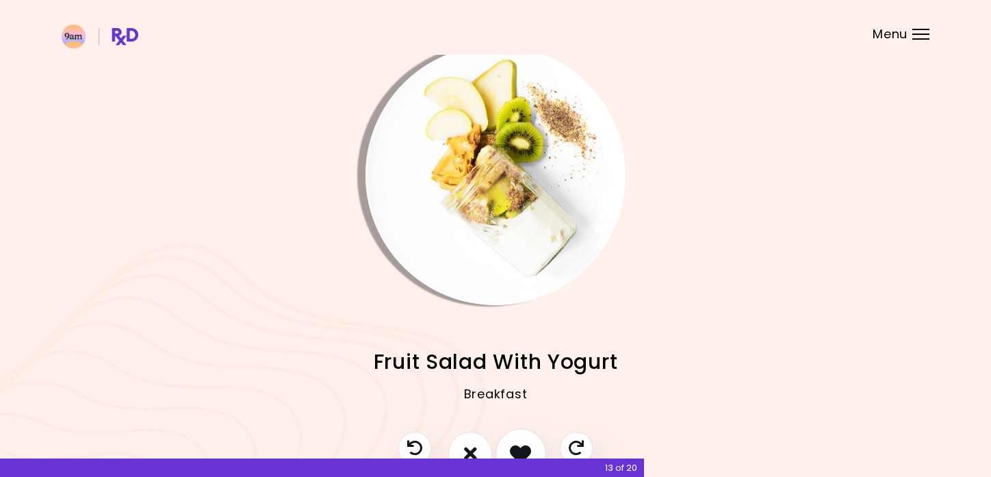
click at [522, 449] on icon "I like this recipe" at bounding box center [520, 453] width 21 height 21
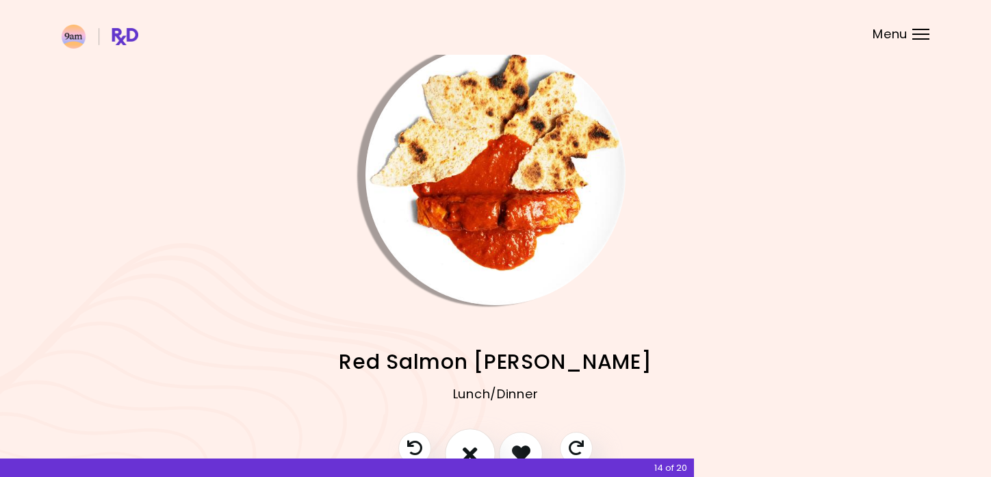
click at [471, 444] on icon "I don't like this recipe" at bounding box center [469, 453] width 15 height 21
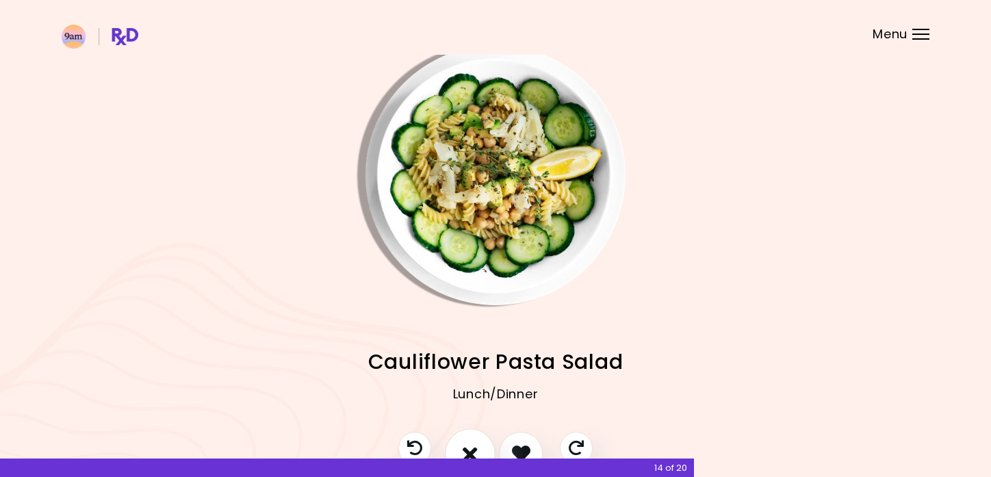
click at [470, 447] on icon "I don't like this recipe" at bounding box center [469, 453] width 15 height 21
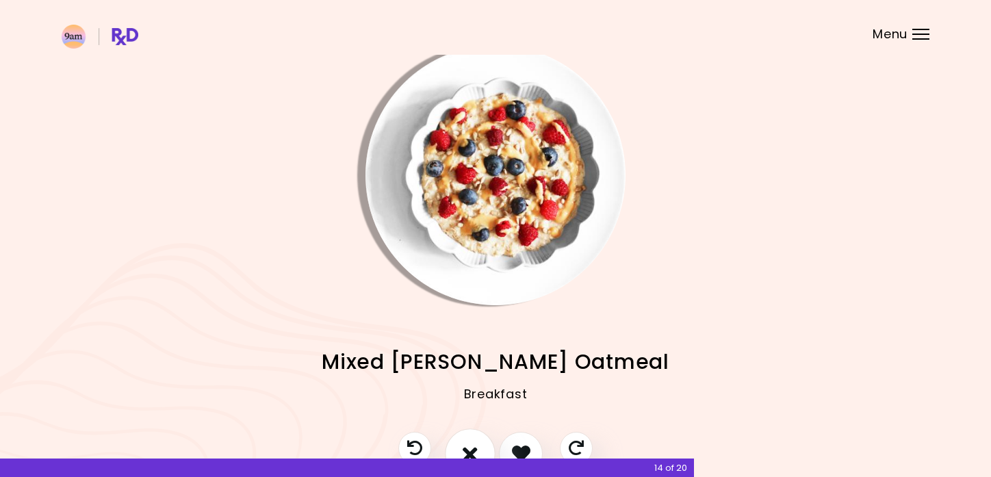
click at [470, 447] on icon "I don't like this recipe" at bounding box center [469, 453] width 15 height 21
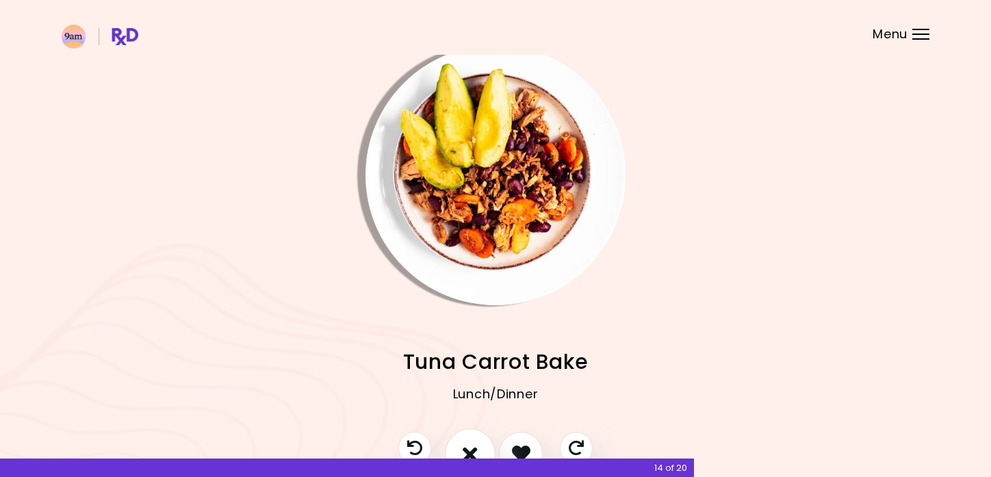
click at [470, 447] on icon "I don't like this recipe" at bounding box center [469, 453] width 15 height 21
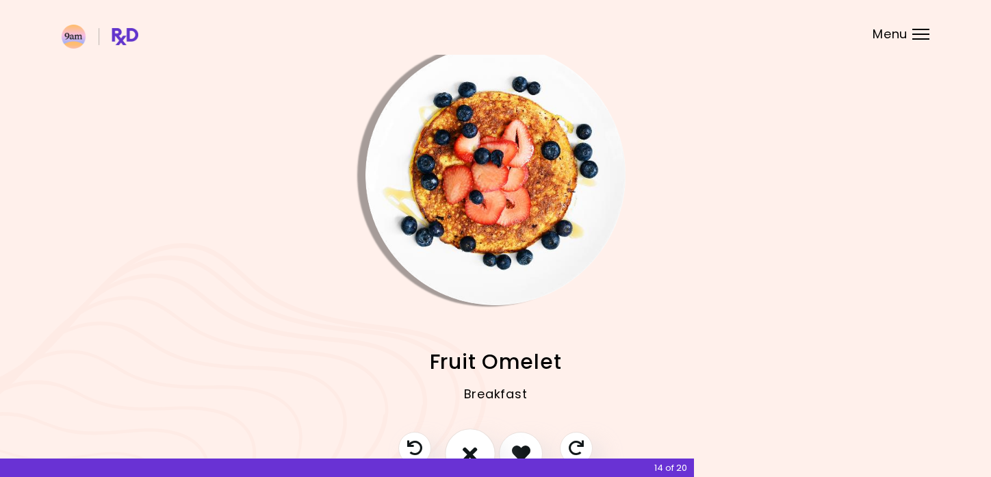
click at [480, 447] on button "I don't like this recipe" at bounding box center [470, 453] width 51 height 51
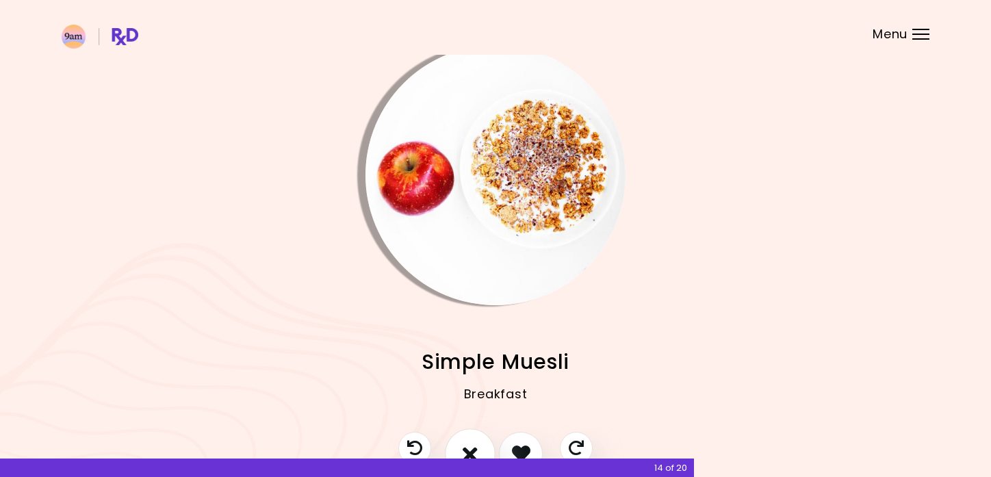
click at [473, 443] on icon "I don't like this recipe" at bounding box center [469, 453] width 15 height 21
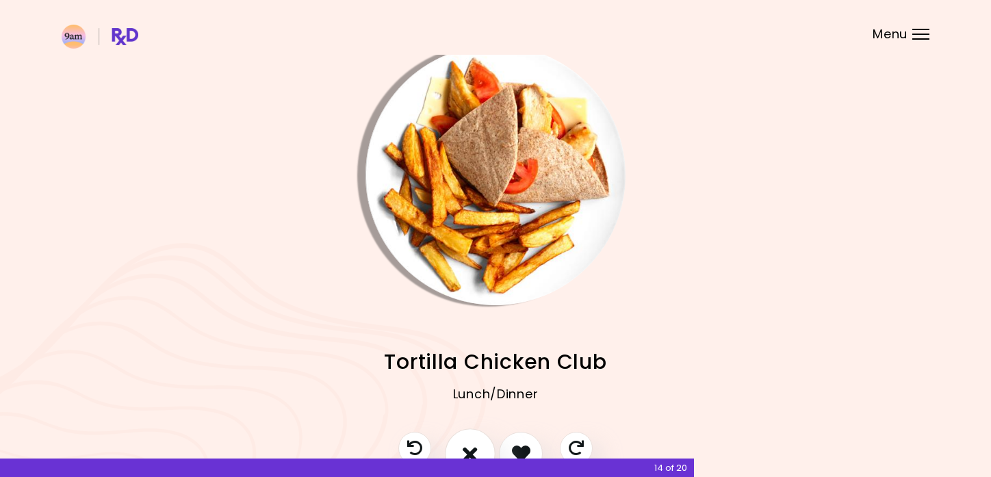
click at [475, 441] on button "I don't like this recipe" at bounding box center [470, 453] width 51 height 51
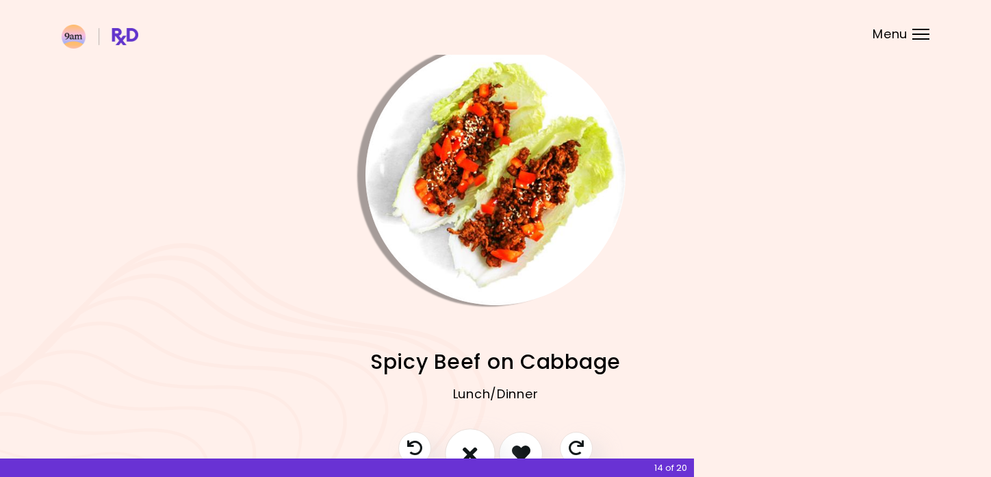
click at [475, 441] on button "I don't like this recipe" at bounding box center [470, 453] width 51 height 51
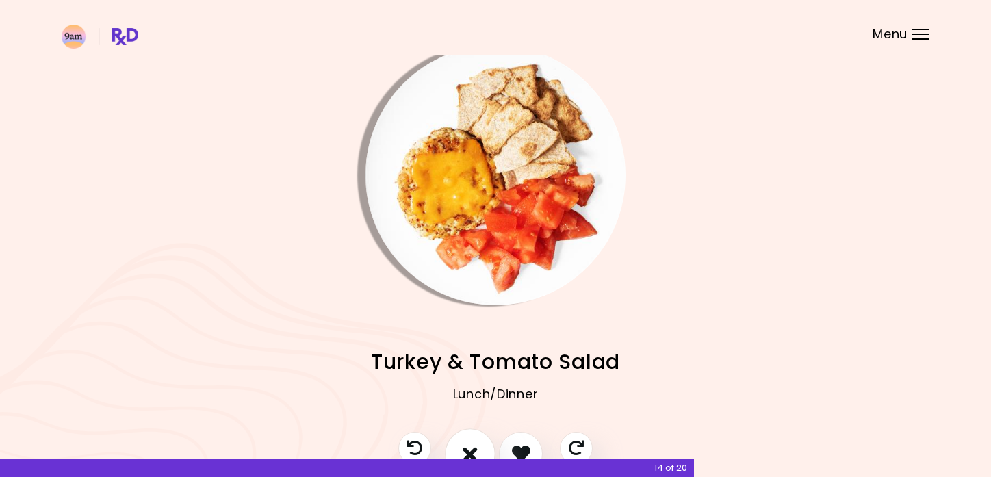
click at [475, 441] on button "I don't like this recipe" at bounding box center [470, 453] width 51 height 51
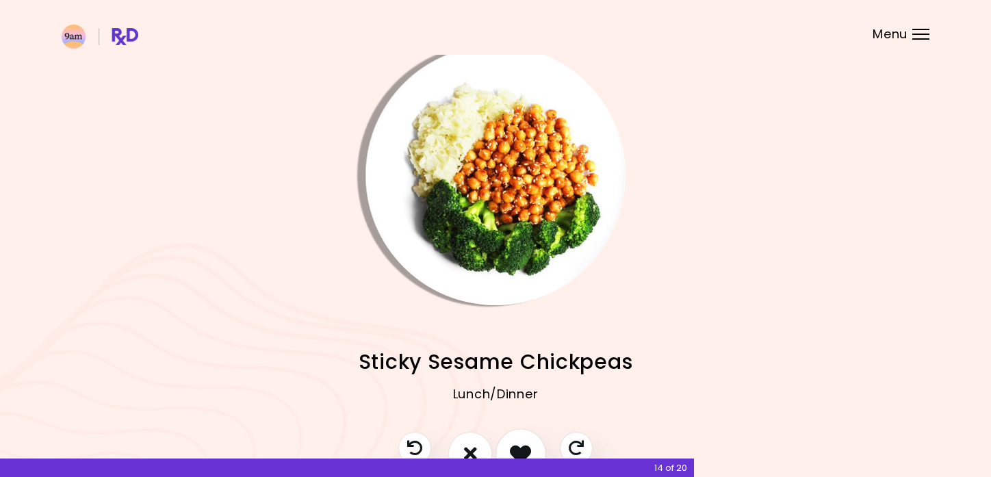
click at [517, 450] on icon "I like this recipe" at bounding box center [520, 453] width 21 height 21
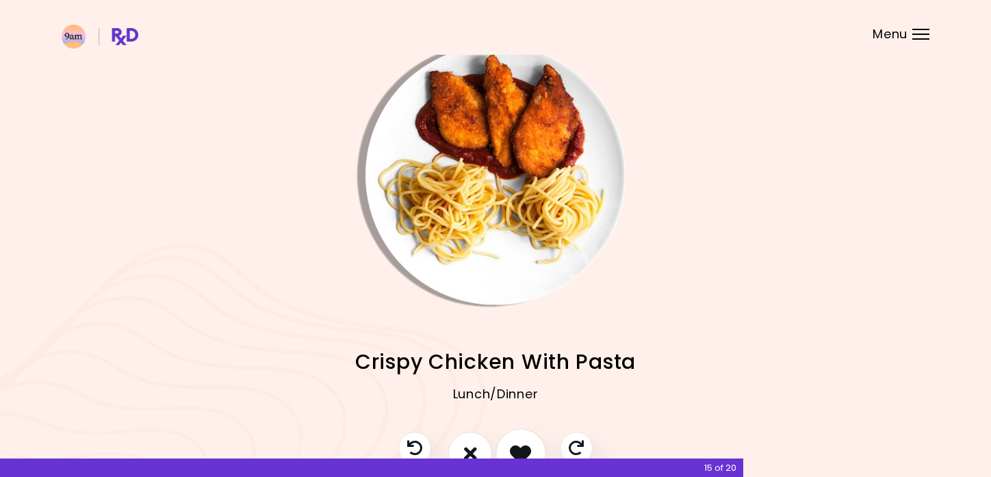
click at [517, 450] on icon "I like this recipe" at bounding box center [520, 453] width 21 height 21
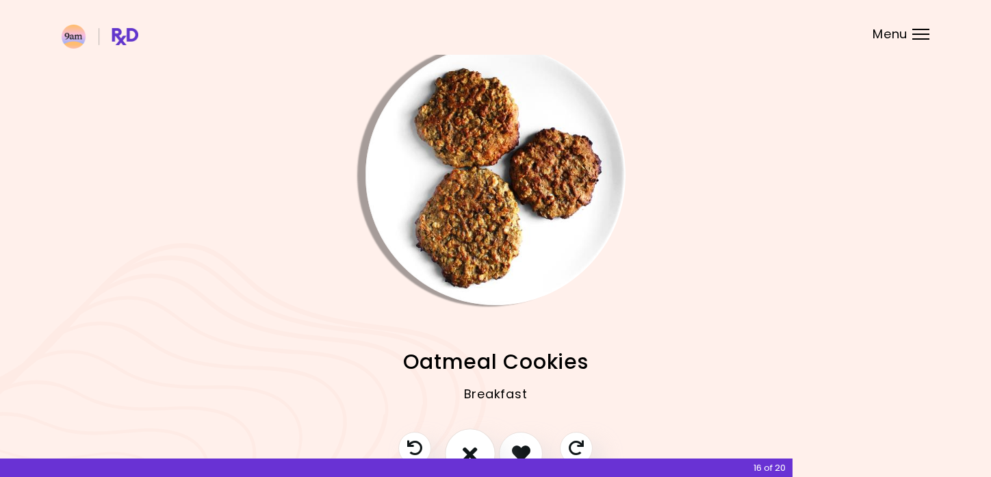
click at [472, 443] on icon "I don't like this recipe" at bounding box center [469, 453] width 15 height 21
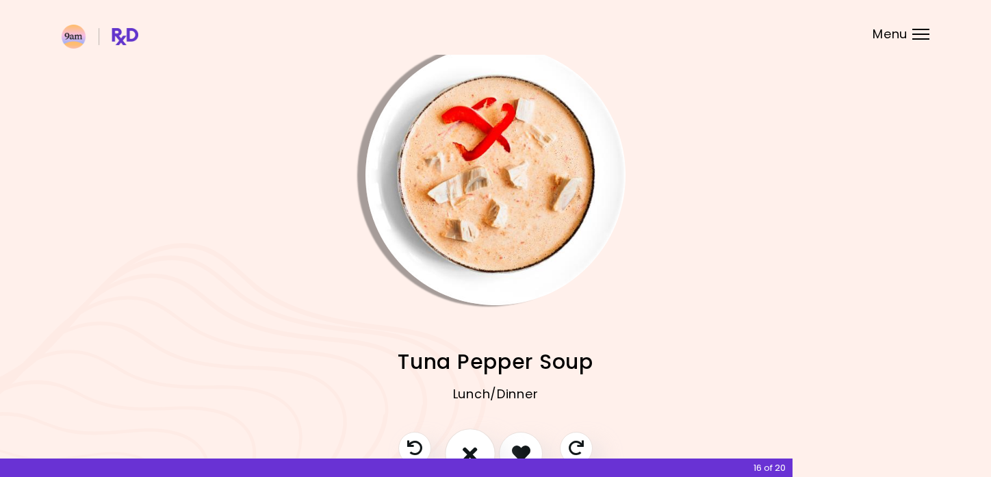
click at [471, 444] on icon "I don't like this recipe" at bounding box center [469, 453] width 15 height 21
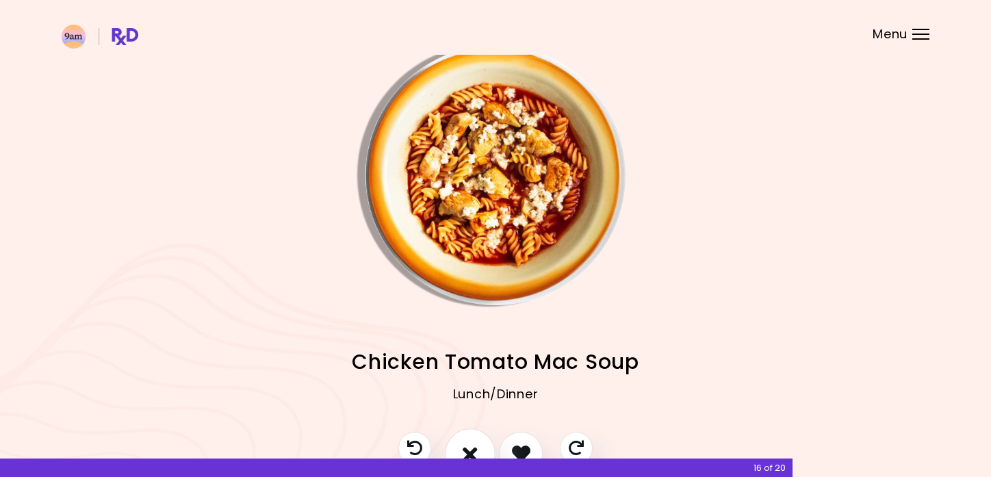
click at [471, 449] on icon "I don't like this recipe" at bounding box center [469, 453] width 15 height 21
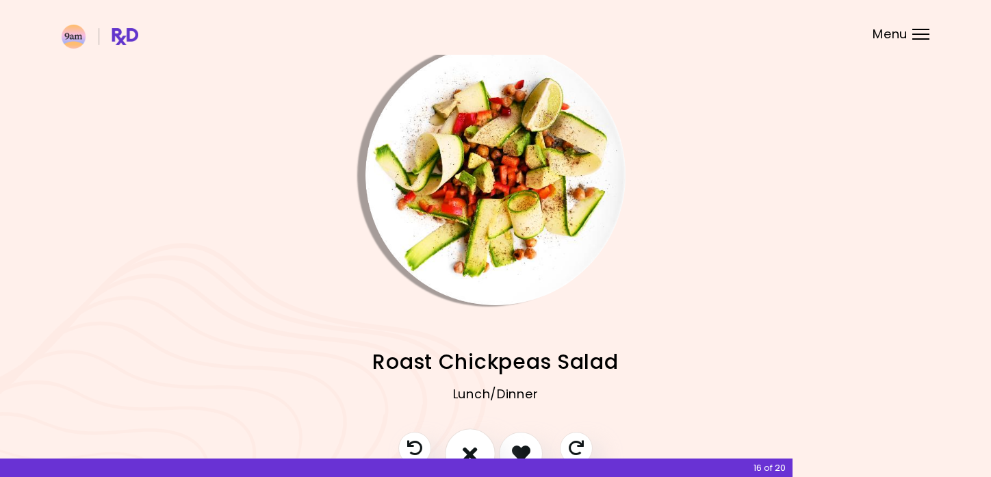
click at [469, 445] on icon "I don't like this recipe" at bounding box center [469, 453] width 15 height 21
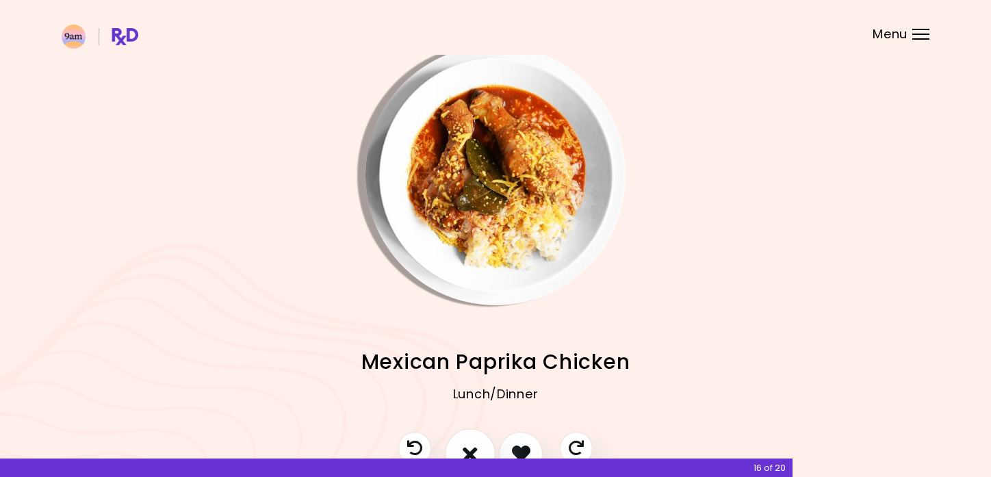
click at [472, 452] on icon "I don't like this recipe" at bounding box center [469, 453] width 15 height 21
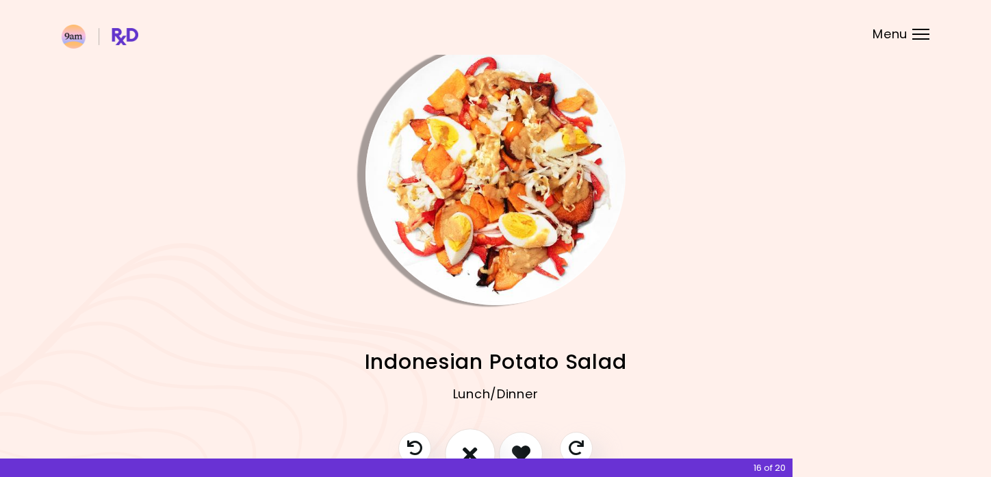
click at [466, 447] on icon "I don't like this recipe" at bounding box center [469, 453] width 15 height 21
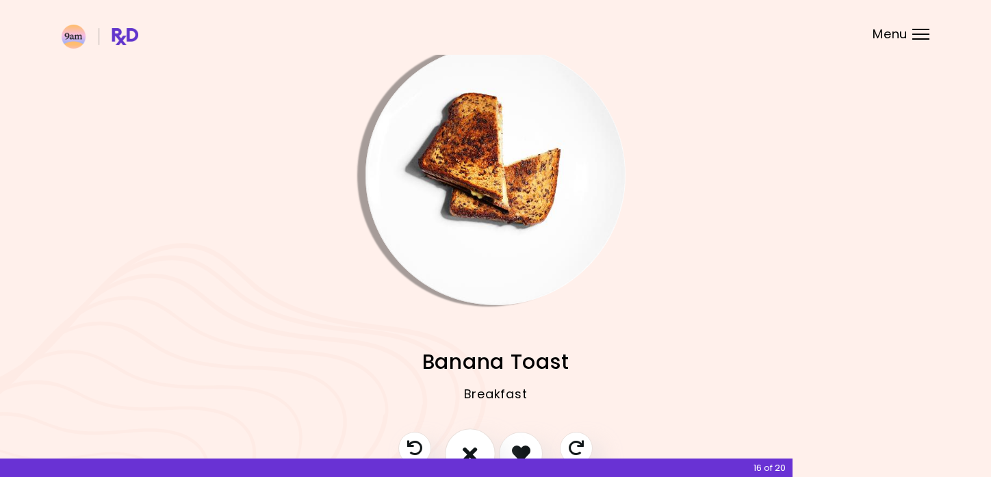
click at [465, 443] on icon "I don't like this recipe" at bounding box center [469, 453] width 15 height 21
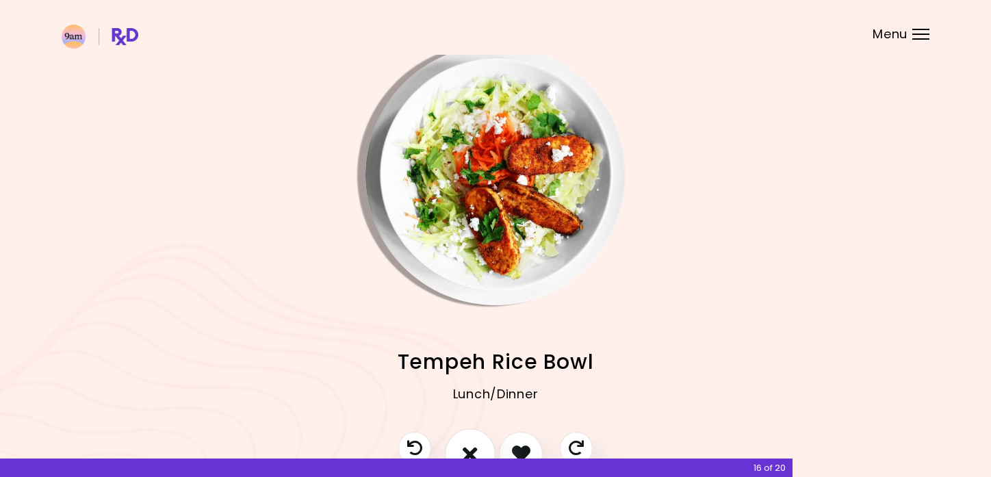
click at [470, 449] on icon "I don't like this recipe" at bounding box center [469, 453] width 15 height 21
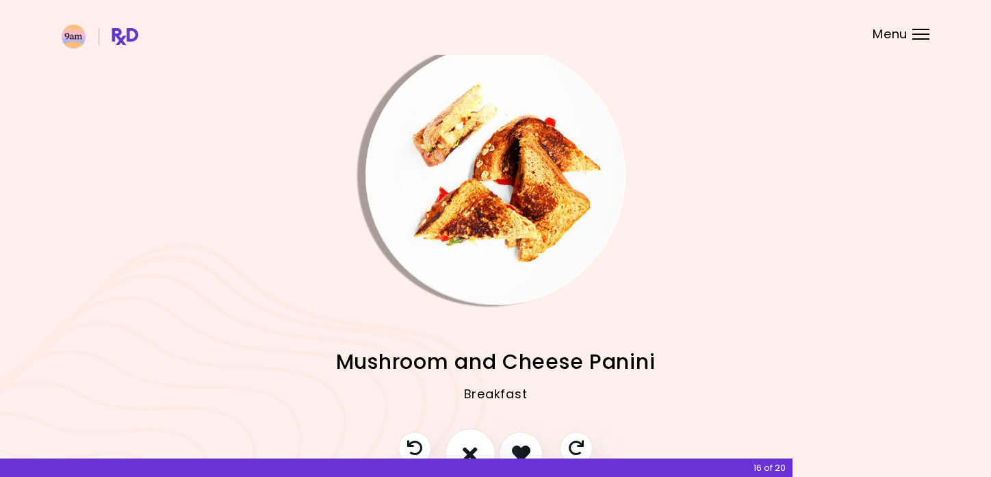
click at [465, 447] on icon "I don't like this recipe" at bounding box center [469, 453] width 15 height 21
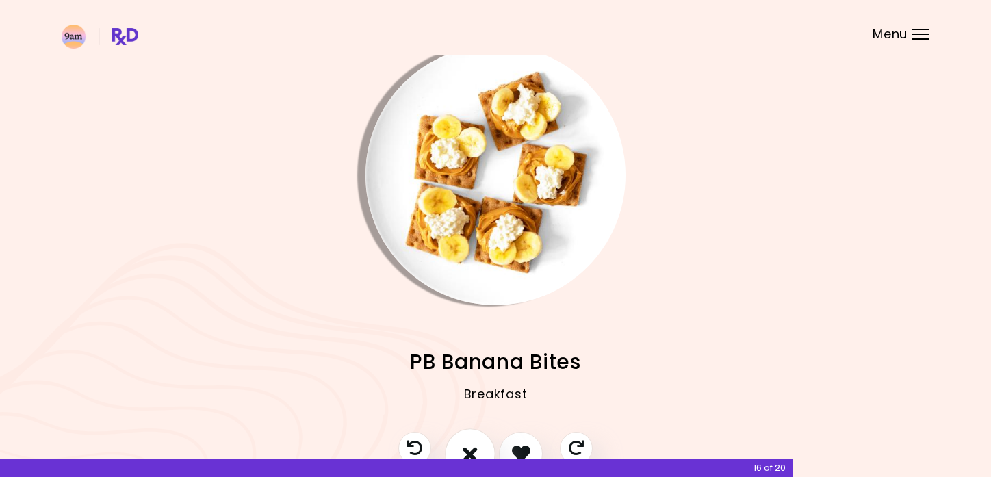
click at [465, 447] on icon "I don't like this recipe" at bounding box center [469, 453] width 15 height 21
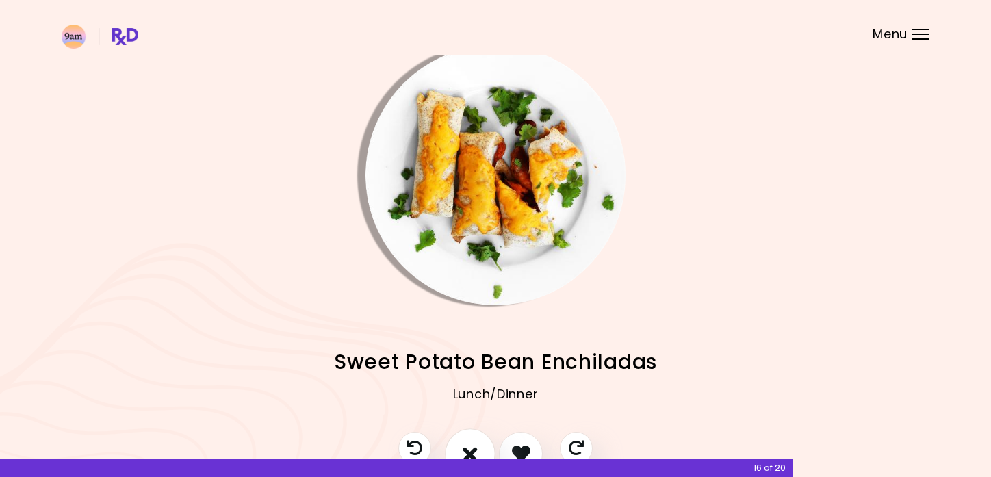
click at [465, 447] on icon "I don't like this recipe" at bounding box center [469, 453] width 15 height 21
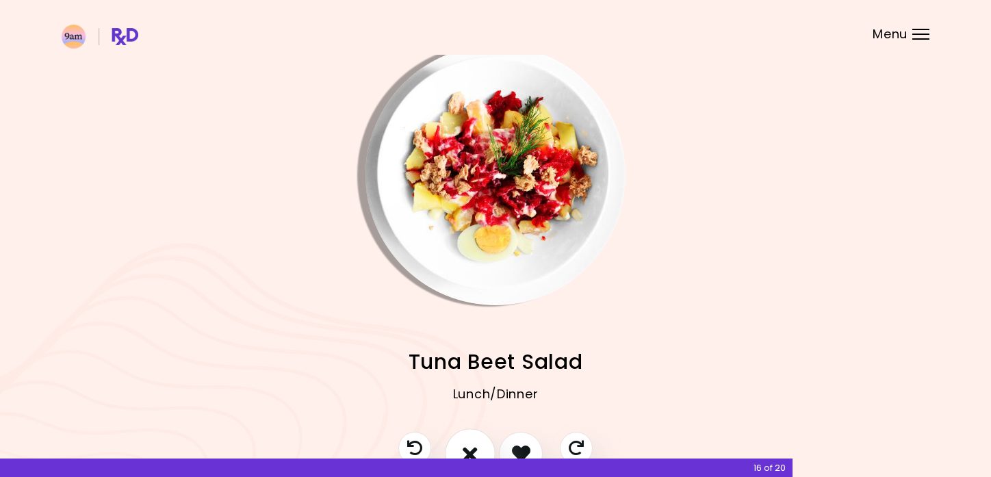
click at [465, 447] on icon "I don't like this recipe" at bounding box center [469, 453] width 15 height 21
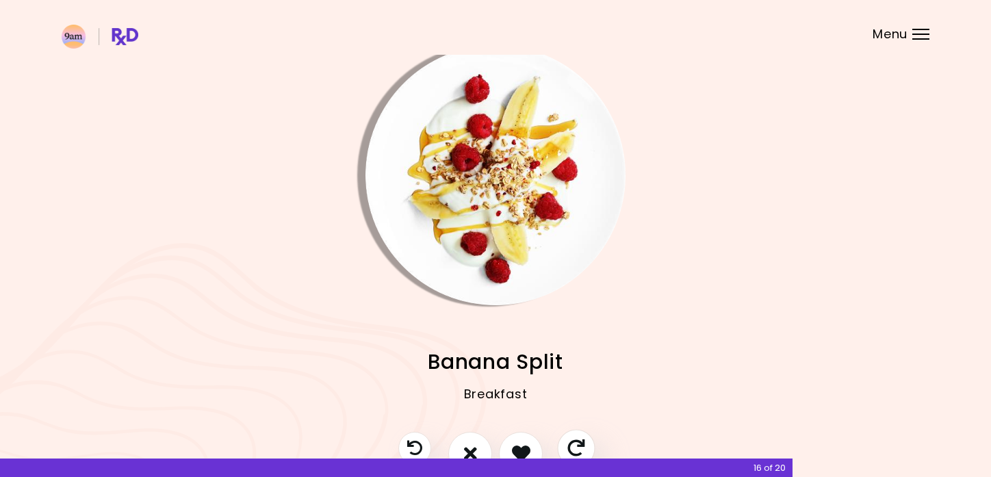
click at [578, 447] on icon "Skip" at bounding box center [575, 447] width 17 height 17
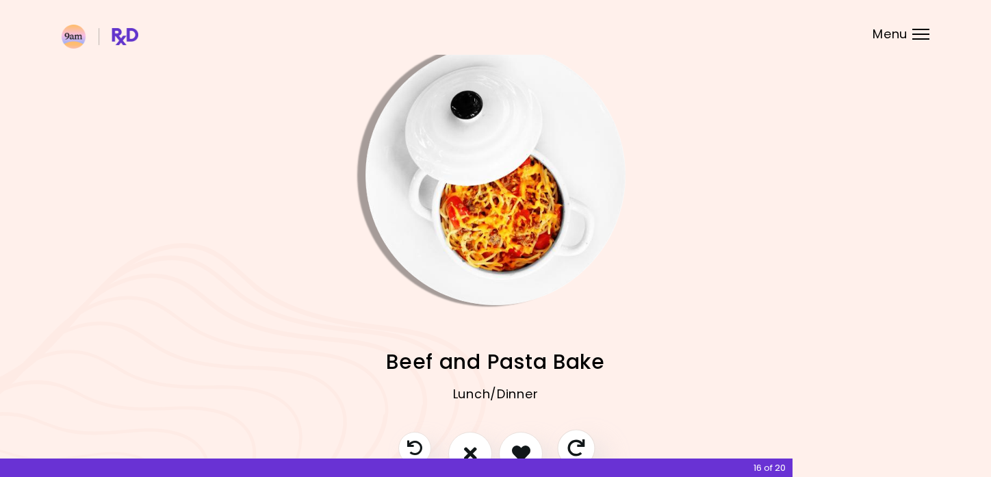
click at [578, 447] on icon "Skip" at bounding box center [575, 447] width 17 height 17
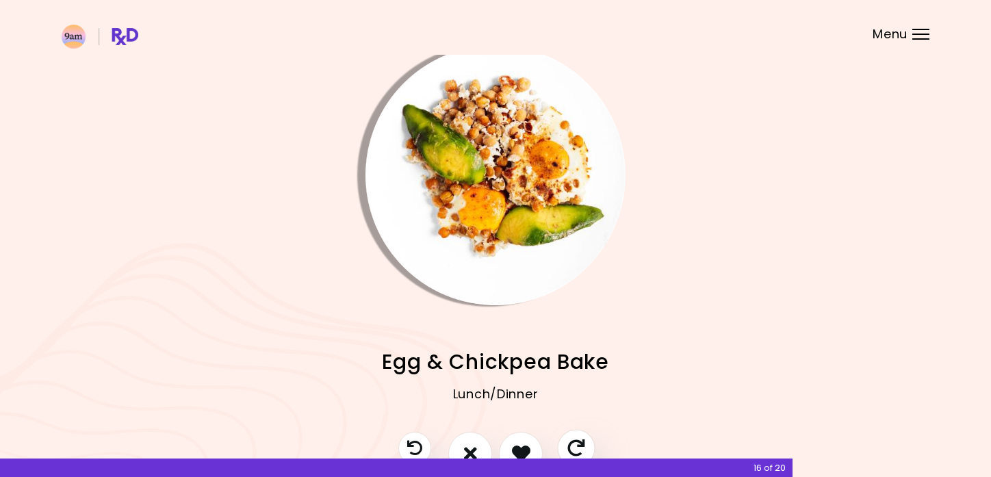
click at [578, 447] on icon "Skip" at bounding box center [575, 447] width 17 height 17
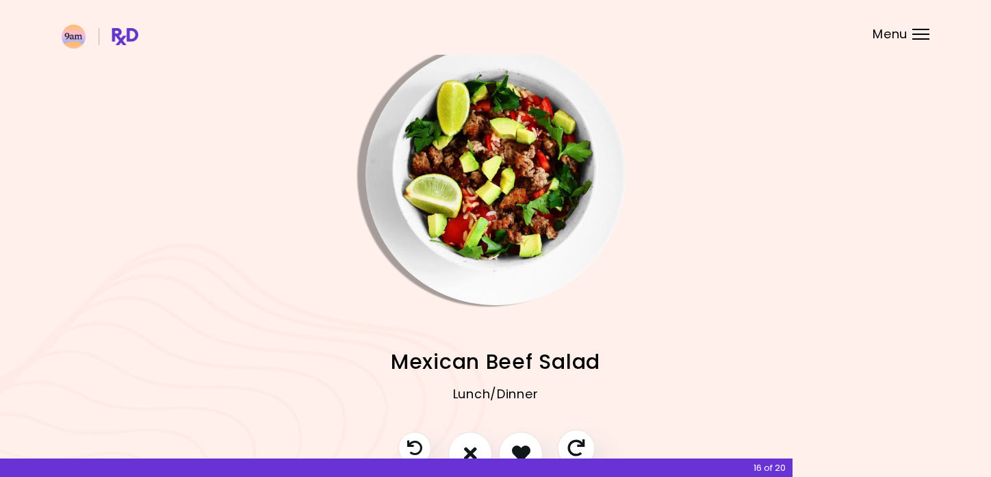
click at [578, 447] on icon "Skip" at bounding box center [575, 447] width 17 height 17
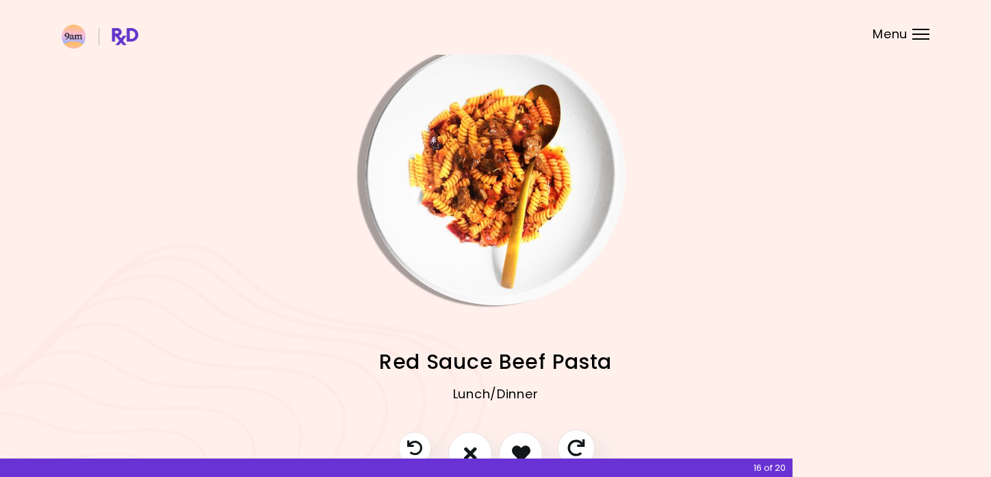
click at [578, 447] on icon "Skip" at bounding box center [575, 447] width 17 height 17
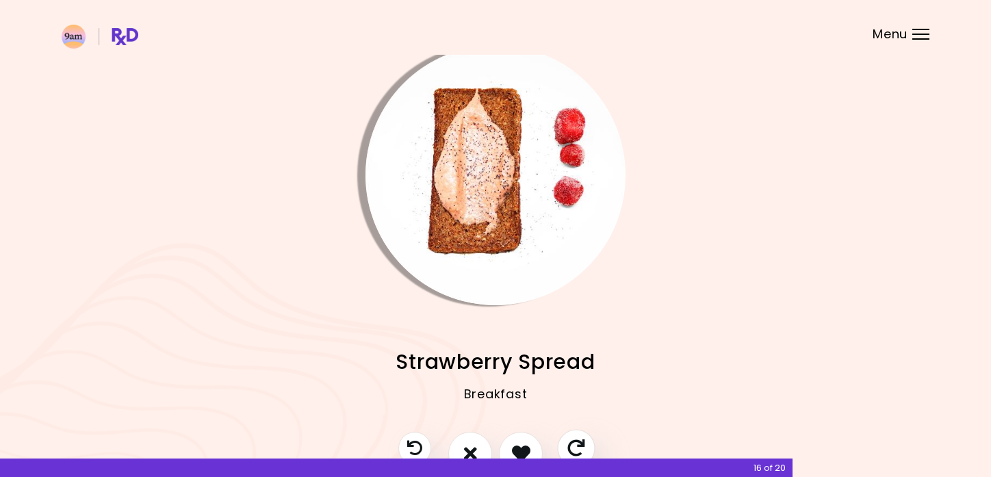
click at [578, 447] on icon "Skip" at bounding box center [575, 447] width 17 height 17
